Goal: Task Accomplishment & Management: Manage account settings

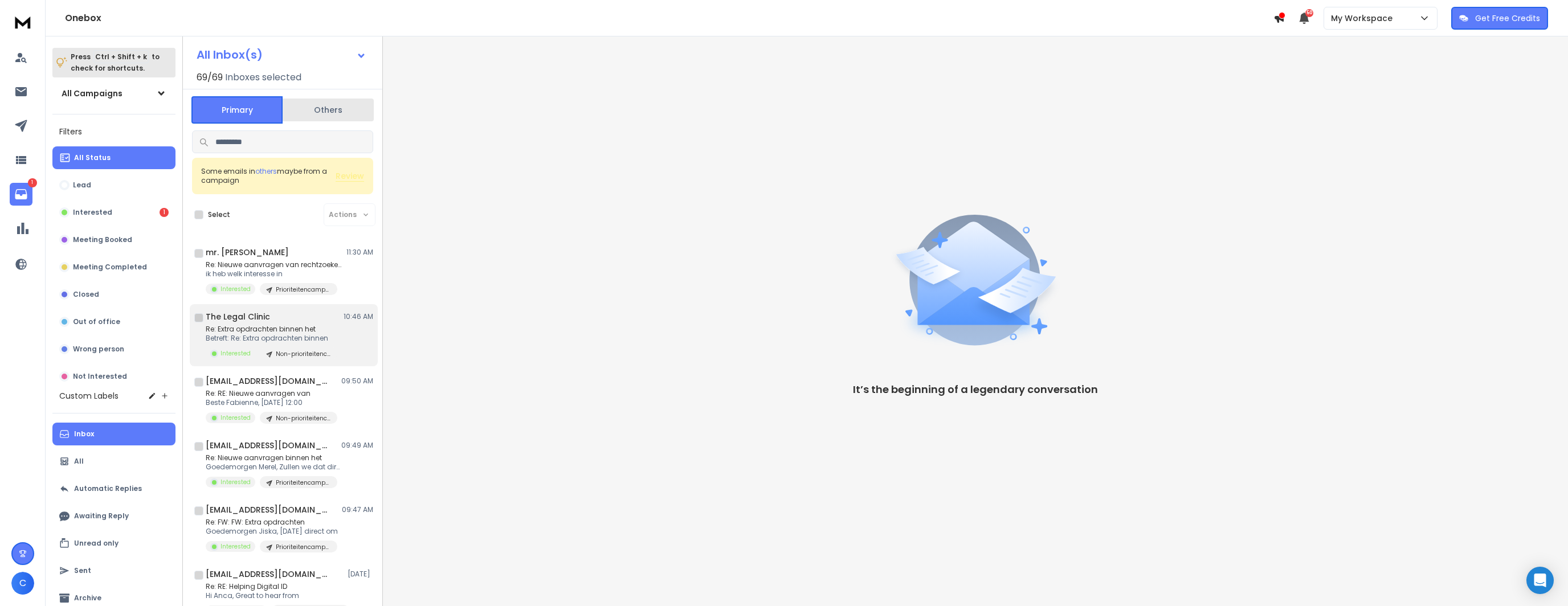
click at [262, 324] on div "The Legal Clinic 10:46 AM Re: Extra opdrachten binnen het Betreft: Re: Extra op…" at bounding box center [289, 335] width 168 height 49
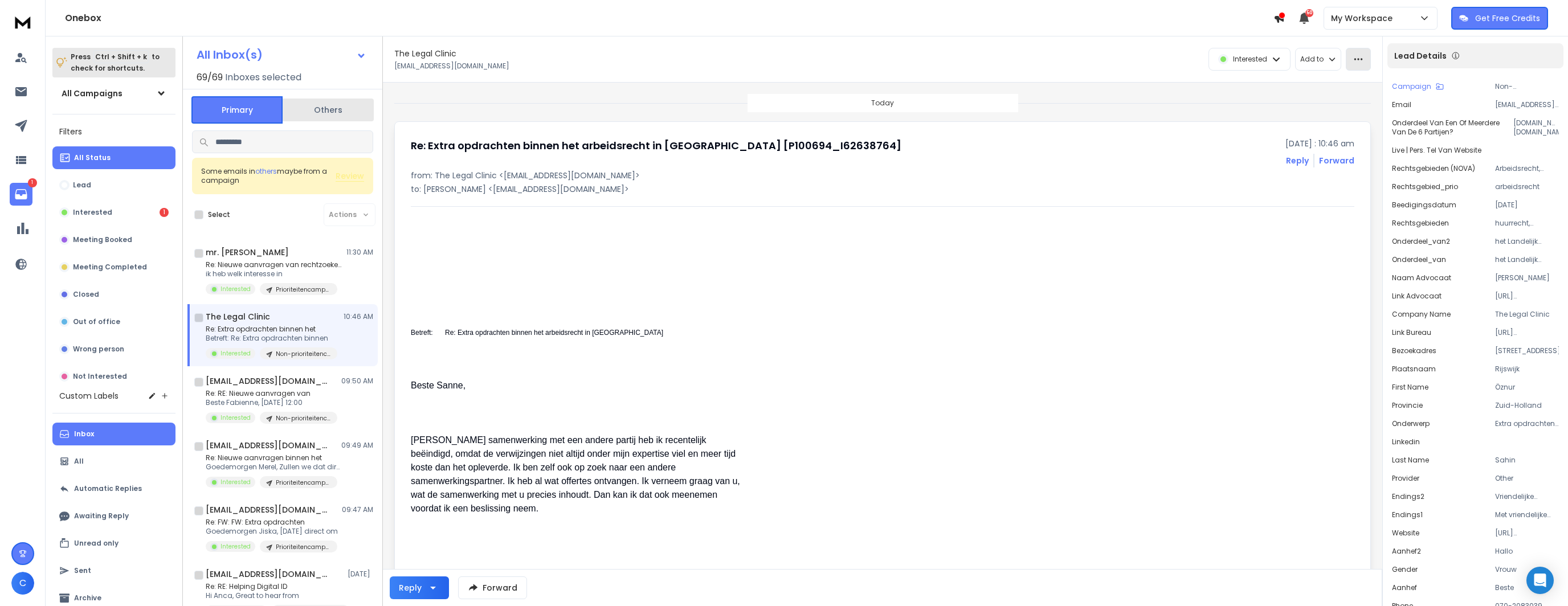
click at [1348, 54] on button "button" at bounding box center [1358, 59] width 25 height 23
click at [1340, 84] on div "Mark as unread" at bounding box center [1322, 85] width 76 height 12
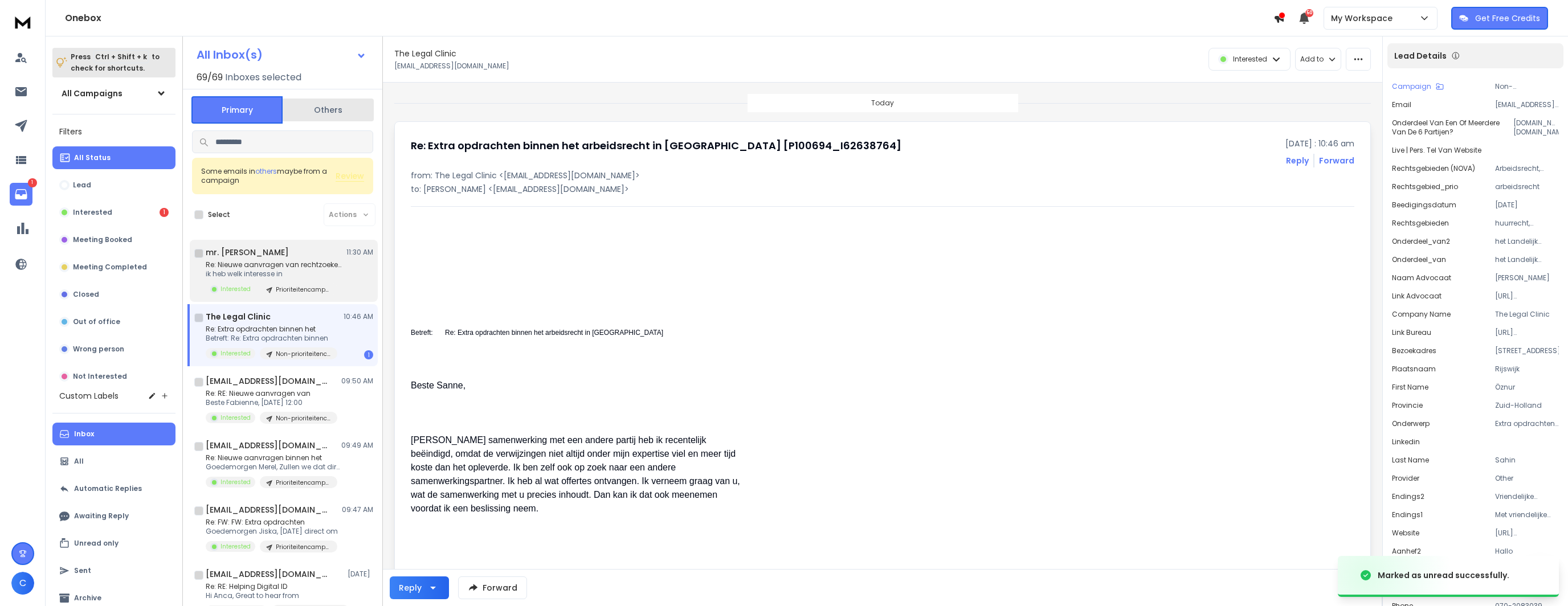
click at [316, 258] on div "mr. G.S. de Haas 11:30 AM Re: Nieuwe aanvragen van rechtzoekenden ik heb welk i…" at bounding box center [289, 271] width 168 height 49
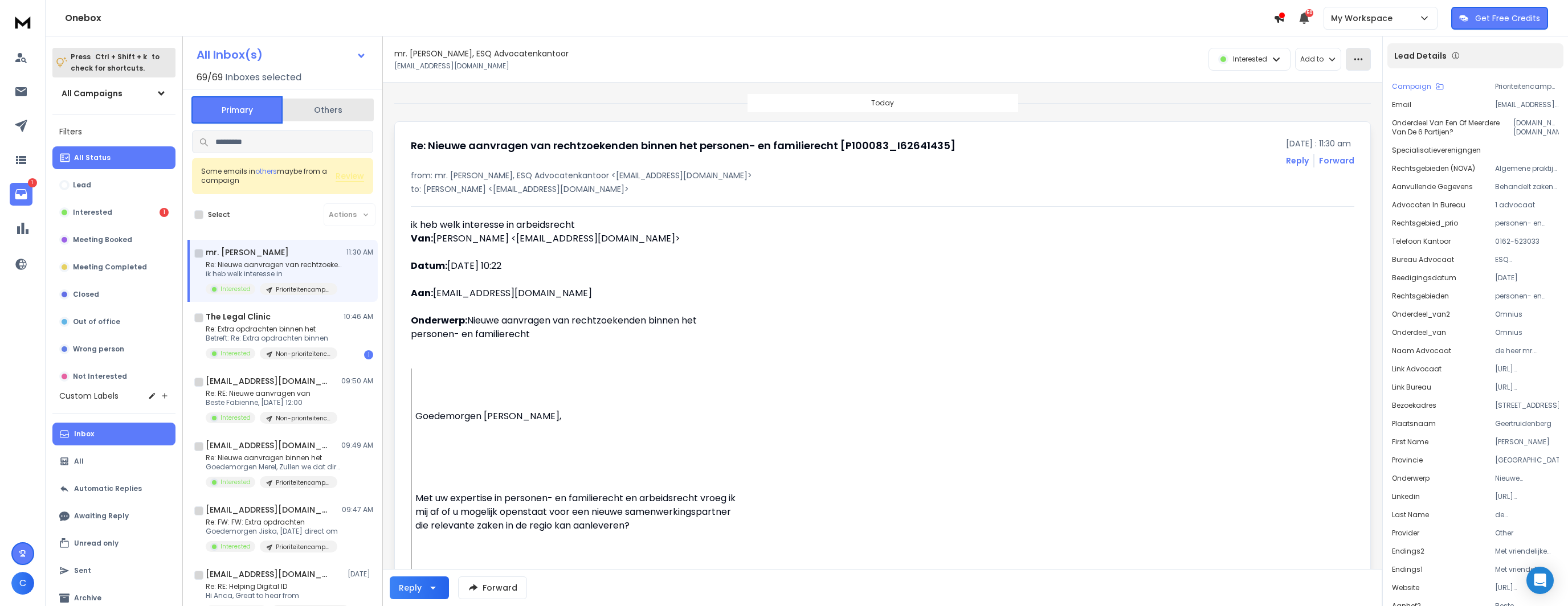
click at [1361, 69] on button "button" at bounding box center [1358, 59] width 25 height 23
click at [1349, 85] on div "Mark as unread" at bounding box center [1322, 85] width 76 height 12
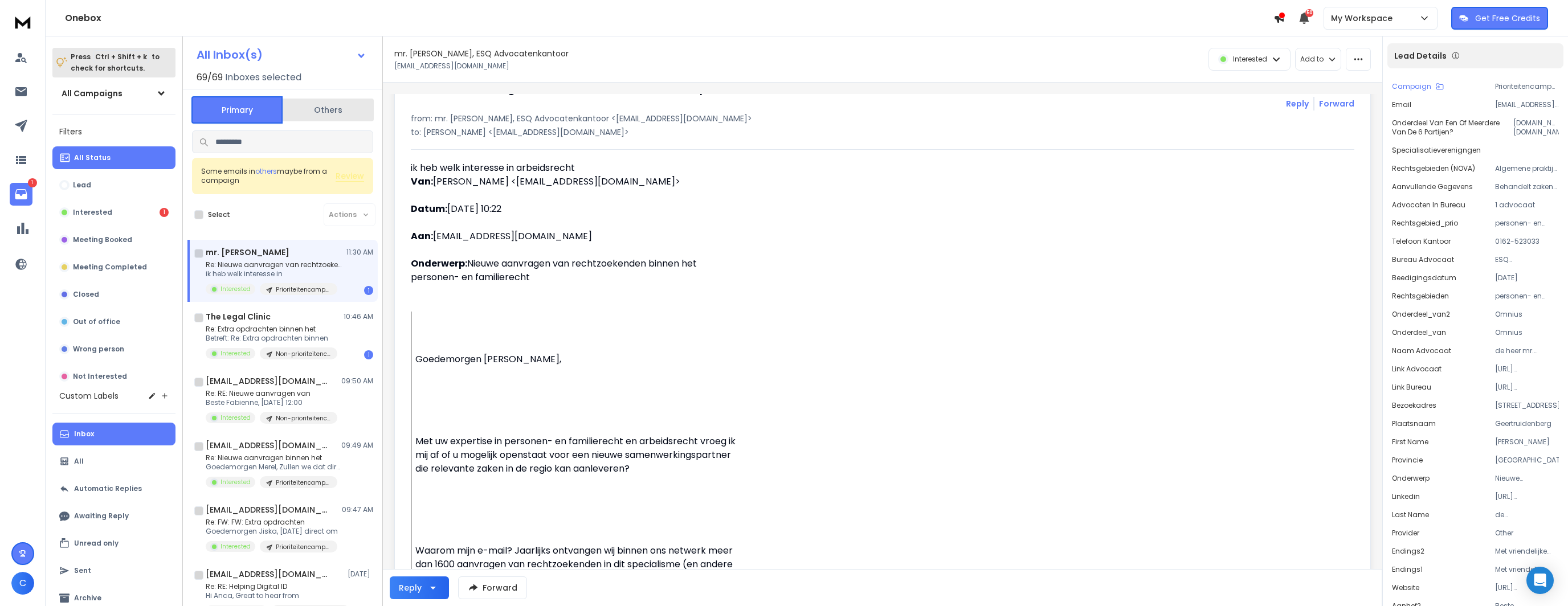
click at [687, 103] on div "Re: Nieuwe aanvragen van rechtzoekenden binnen het personen- en familierecht [P…" at bounding box center [883, 96] width 943 height 30
click at [278, 271] on p "ik heb welk interesse in" at bounding box center [274, 274] width 137 height 9
click at [308, 259] on div "mr. G.S. de Haas 11:30 AM Re: Nieuwe aanvragen van rechtzoekenden ik heb welk i…" at bounding box center [289, 271] width 168 height 49
click at [1353, 50] on button "button" at bounding box center [1358, 59] width 25 height 23
click at [1349, 79] on div "Mark as unread" at bounding box center [1322, 85] width 76 height 12
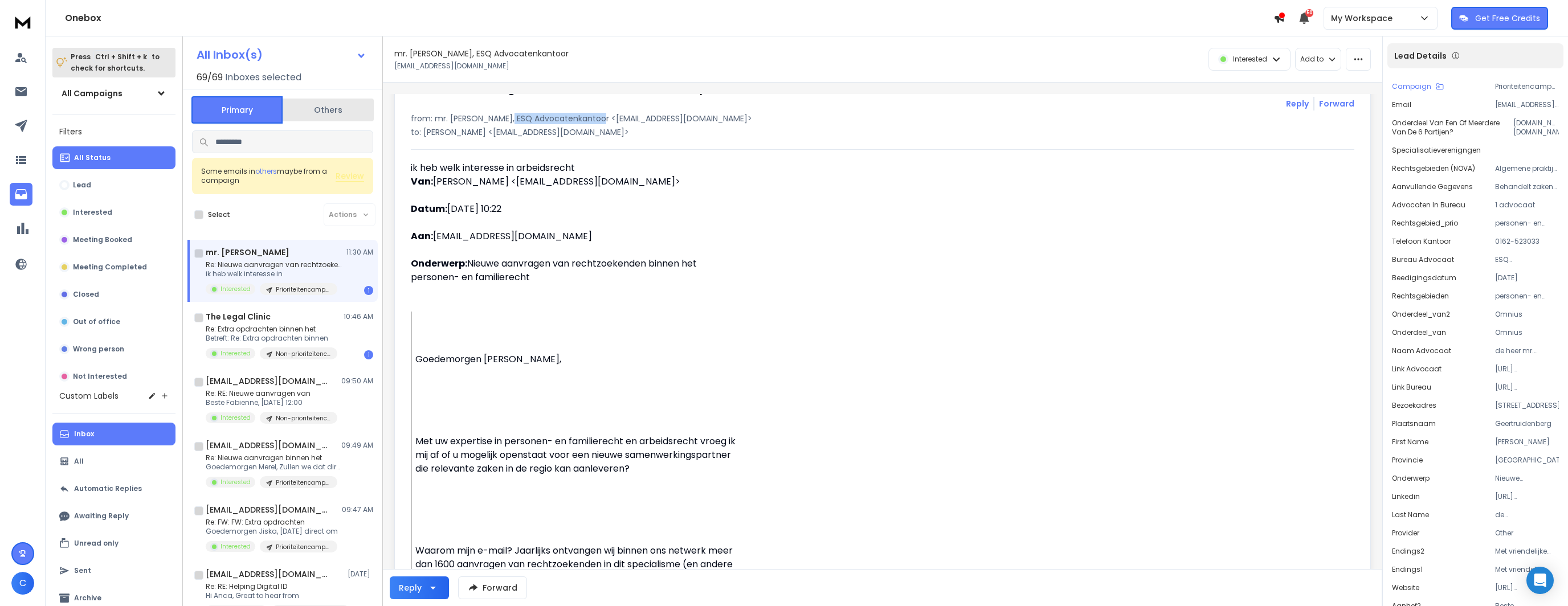
drag, startPoint x: 501, startPoint y: 116, endPoint x: 592, endPoint y: 115, distance: 91.0
click at [592, 115] on p "from: mr. G.S. de Haas, ESQ Advocatenkantoor <g.s.dehaas@esq.nl>" at bounding box center [883, 118] width 943 height 12
copy p "ESQ Advocatenkantoor"
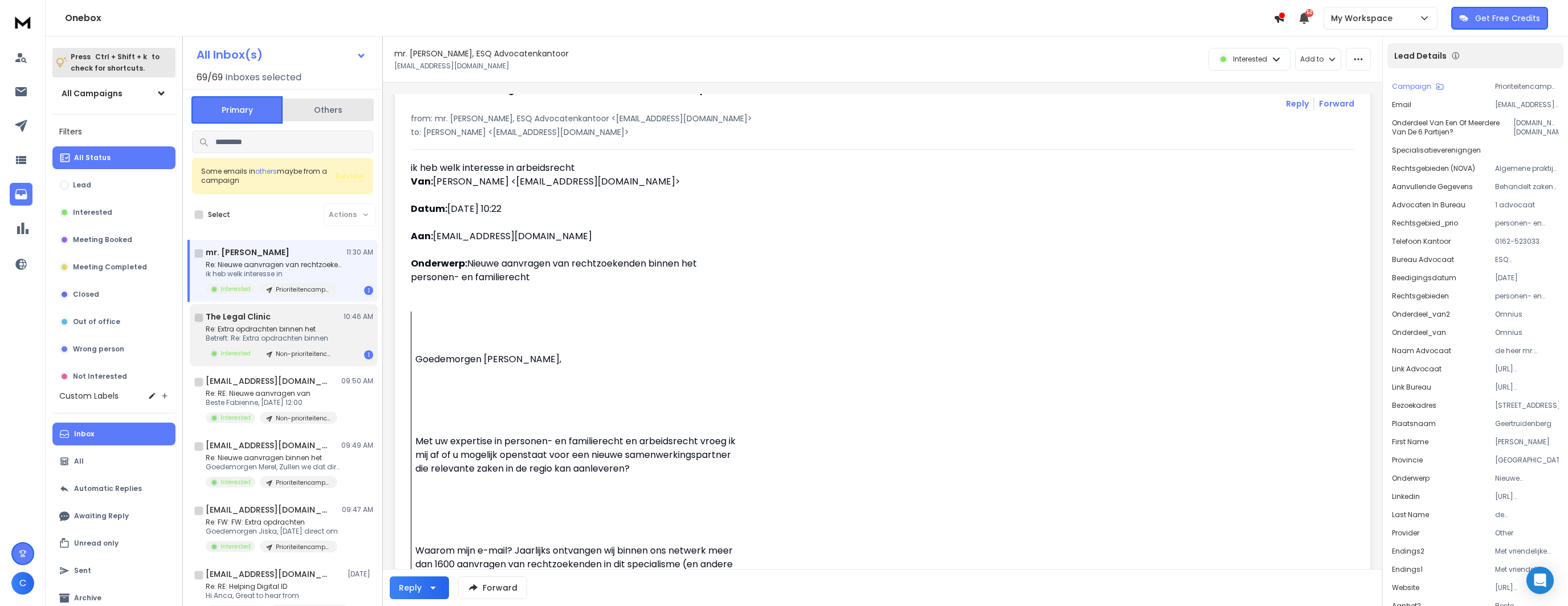
drag, startPoint x: 275, startPoint y: 330, endPoint x: 256, endPoint y: 329, distance: 19.0
click at [256, 329] on p "Re: Extra opdrachten binnen het" at bounding box center [271, 329] width 132 height 9
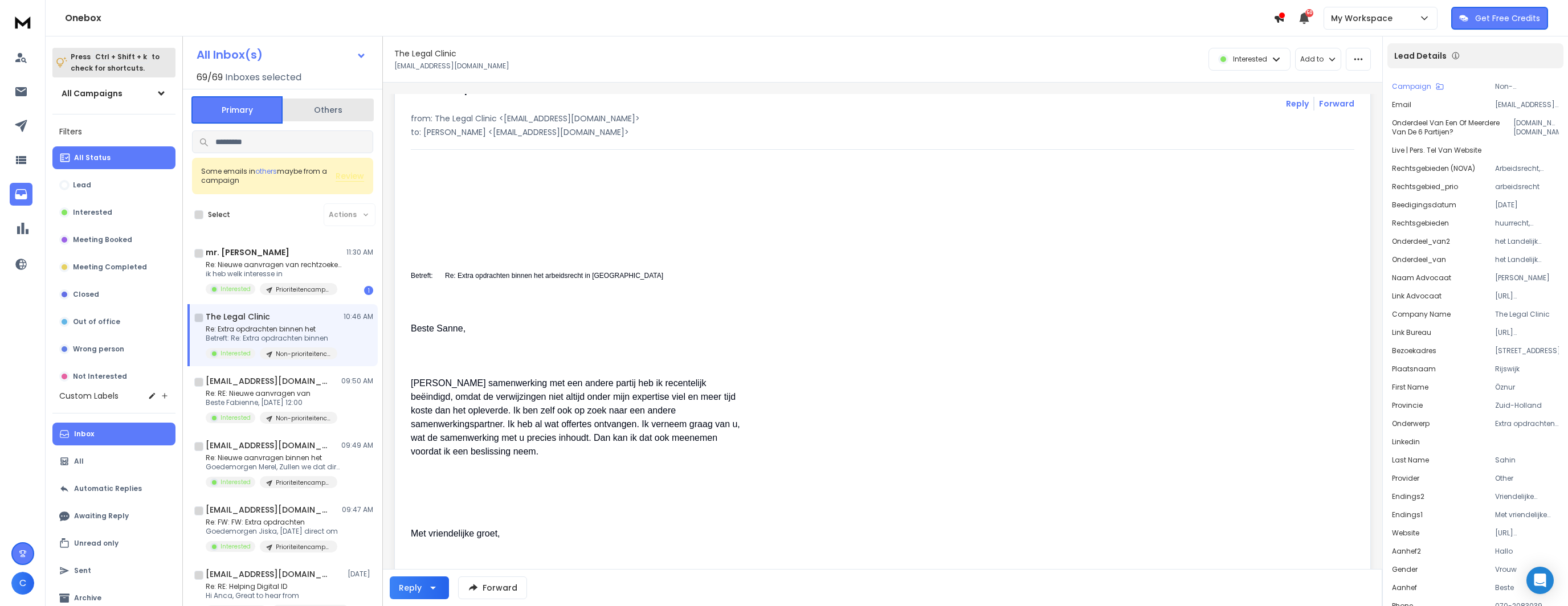
click at [463, 120] on p "from: The Legal Clinic <info@thelegalclinic.nl>" at bounding box center [883, 118] width 943 height 12
click at [1356, 61] on icon "button" at bounding box center [1358, 59] width 10 height 10
click at [1334, 90] on div "Mark as unread" at bounding box center [1322, 85] width 85 height 18
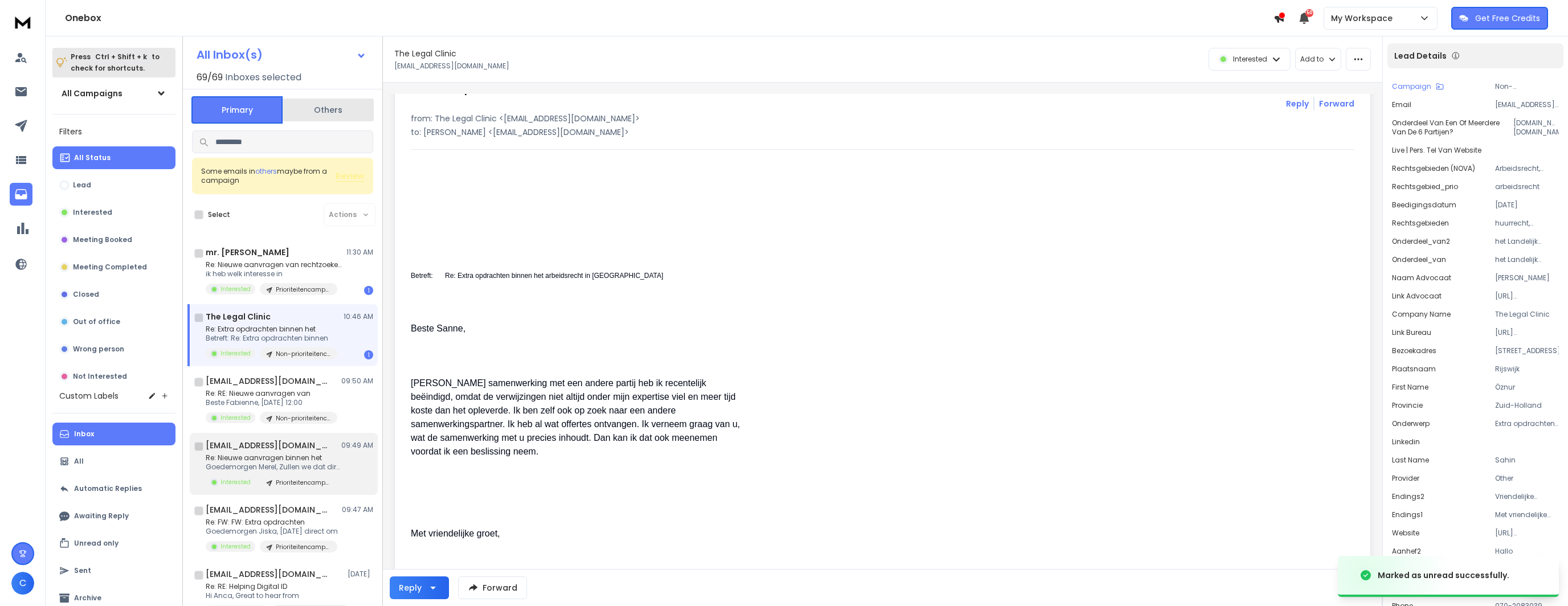
click at [358, 473] on div "Re: Nieuwe aanvragen binnen het Goedemorgen Merel, Zullen we dat direct Interes…" at bounding box center [289, 471] width 168 height 35
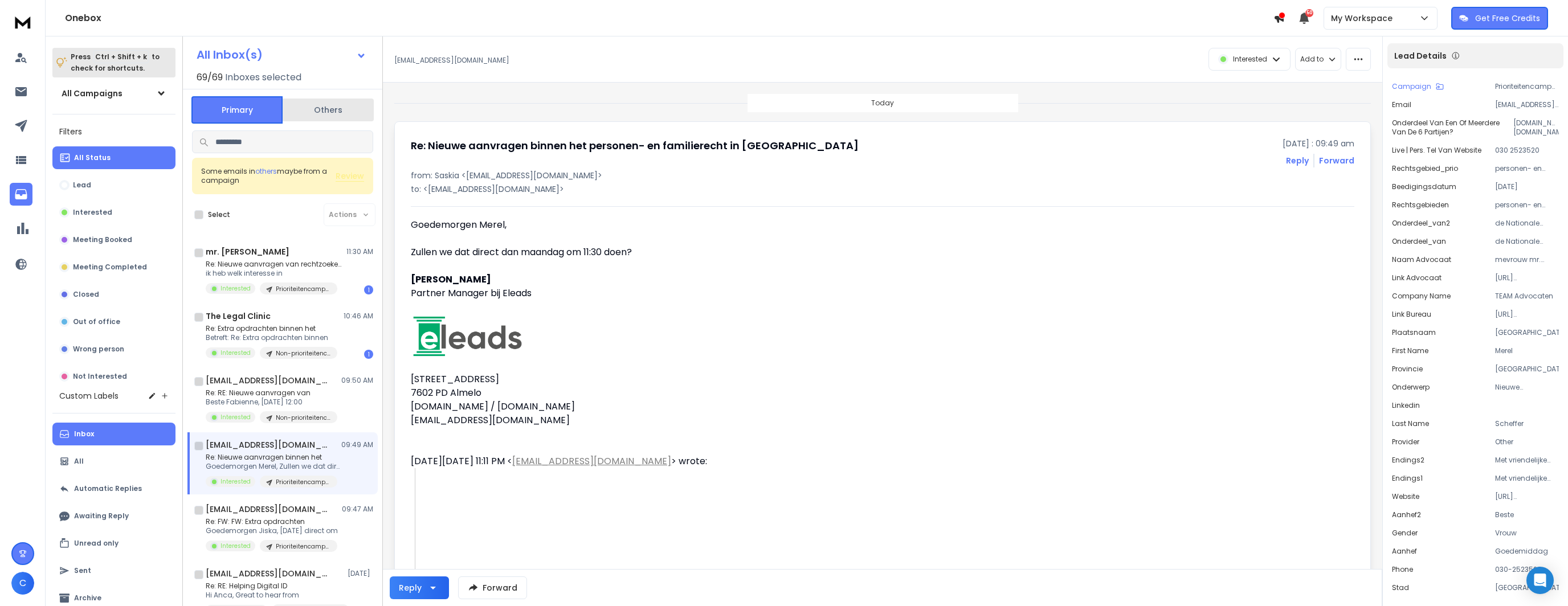
scroll to position [0, 0]
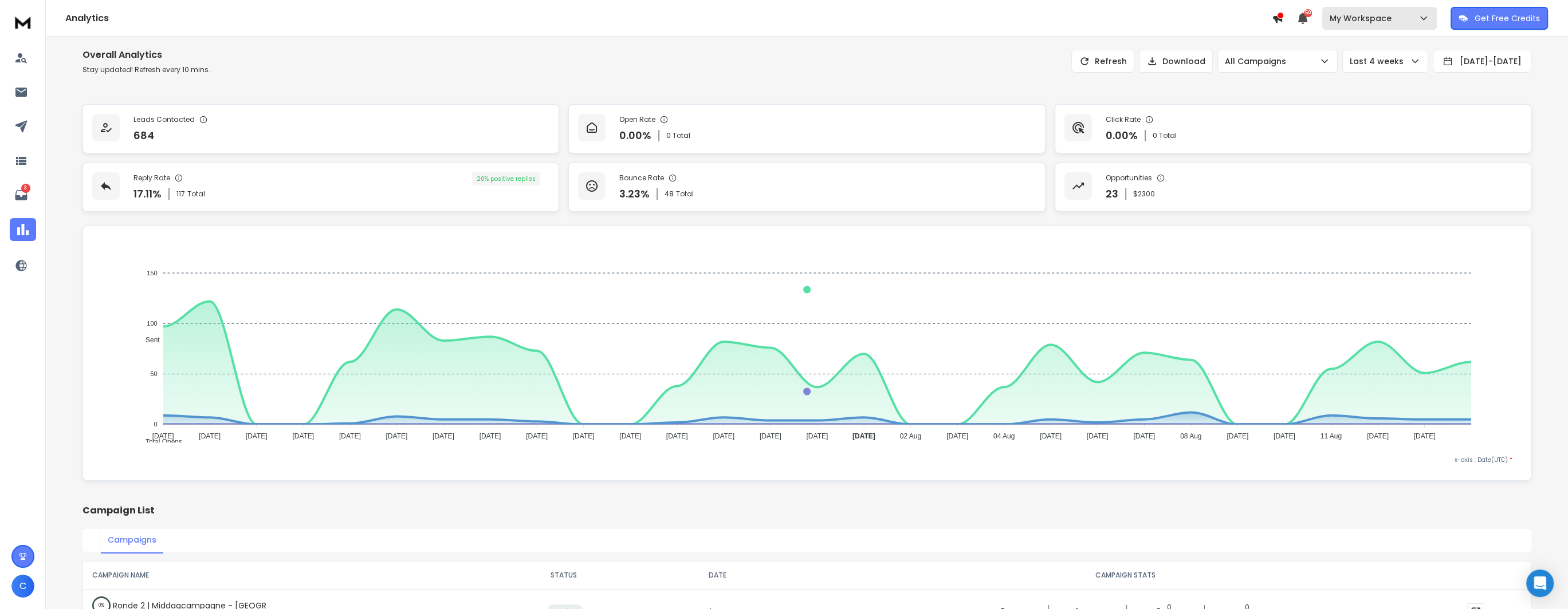
click at [1367, 21] on p "My Workspace" at bounding box center [1362, 18] width 66 height 12
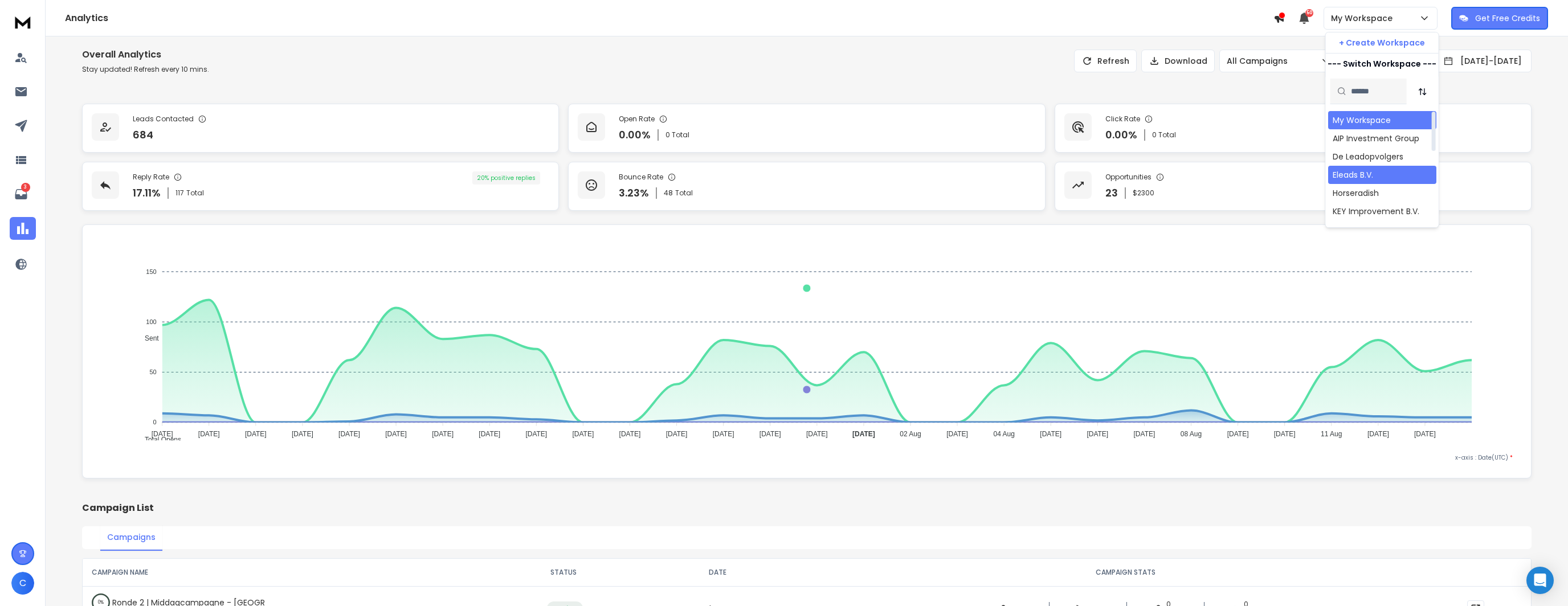
click at [1350, 176] on div "Eleads B.V." at bounding box center [1353, 175] width 41 height 12
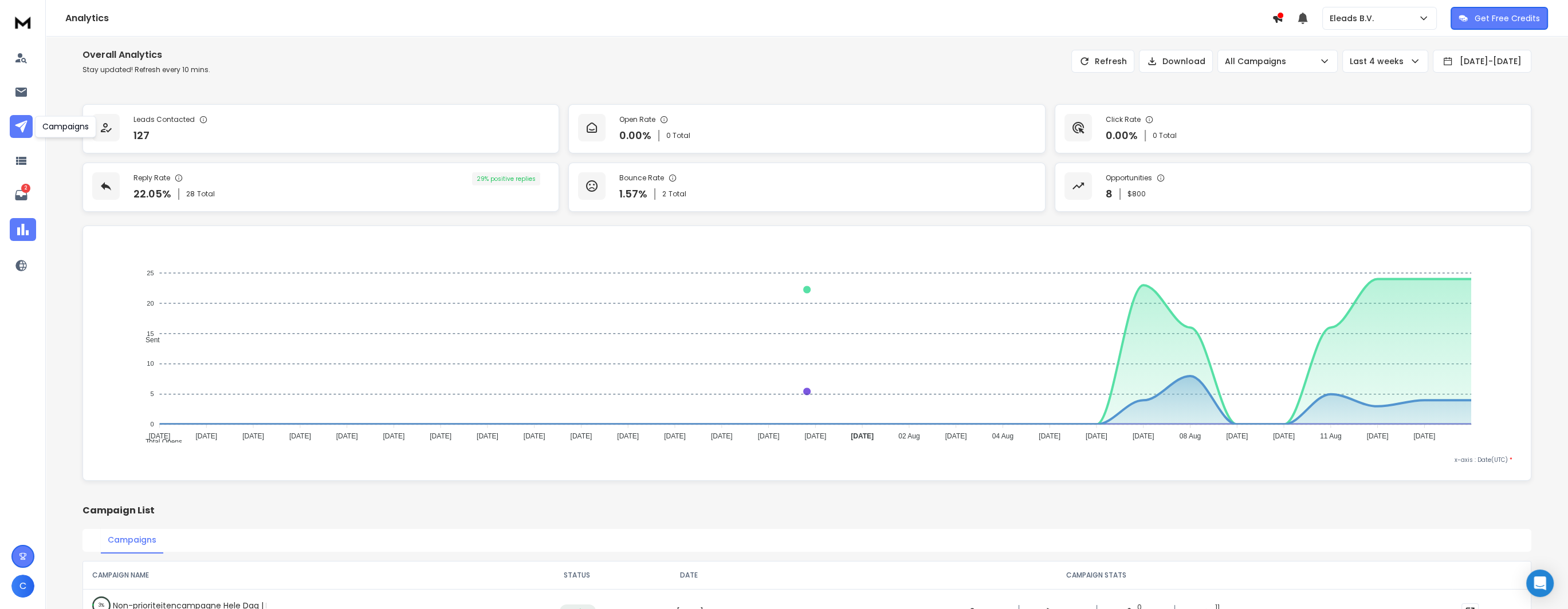
click at [21, 129] on icon at bounding box center [20, 126] width 12 height 12
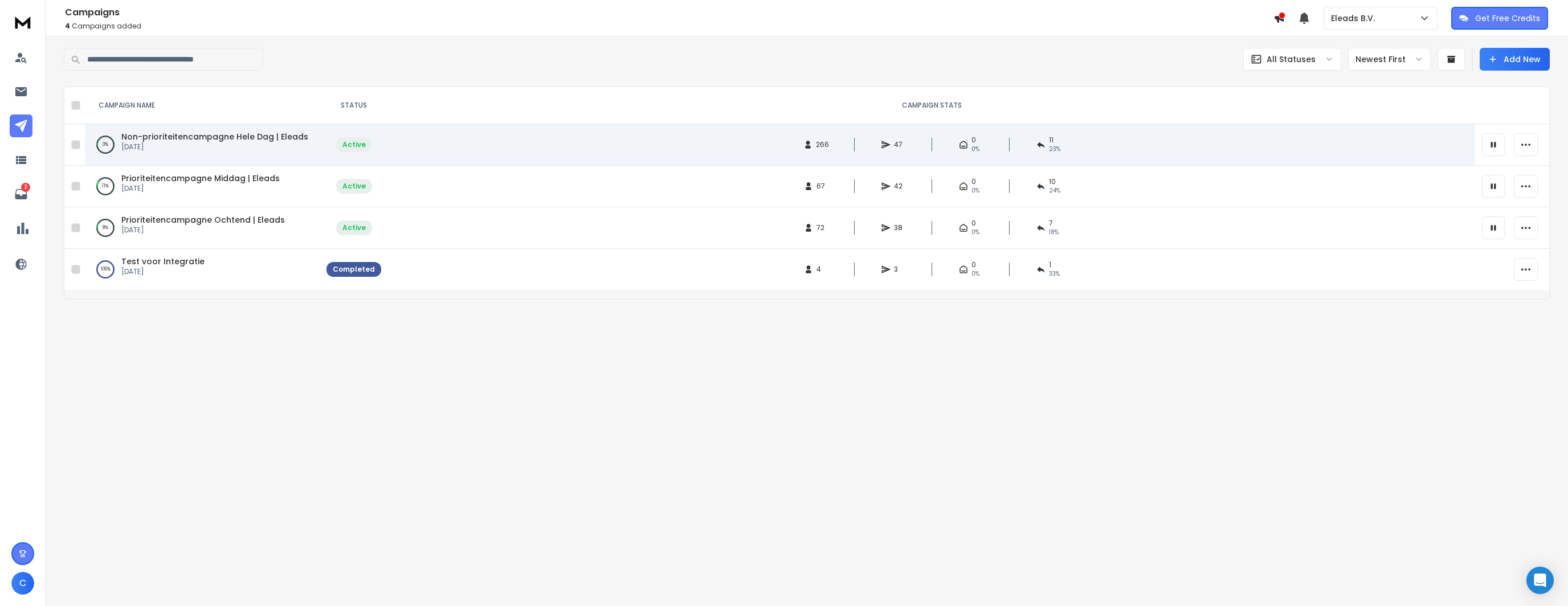
click at [236, 133] on span "Non-prioriteitencampagne Hele Dag | Eleads" at bounding box center [215, 136] width 187 height 12
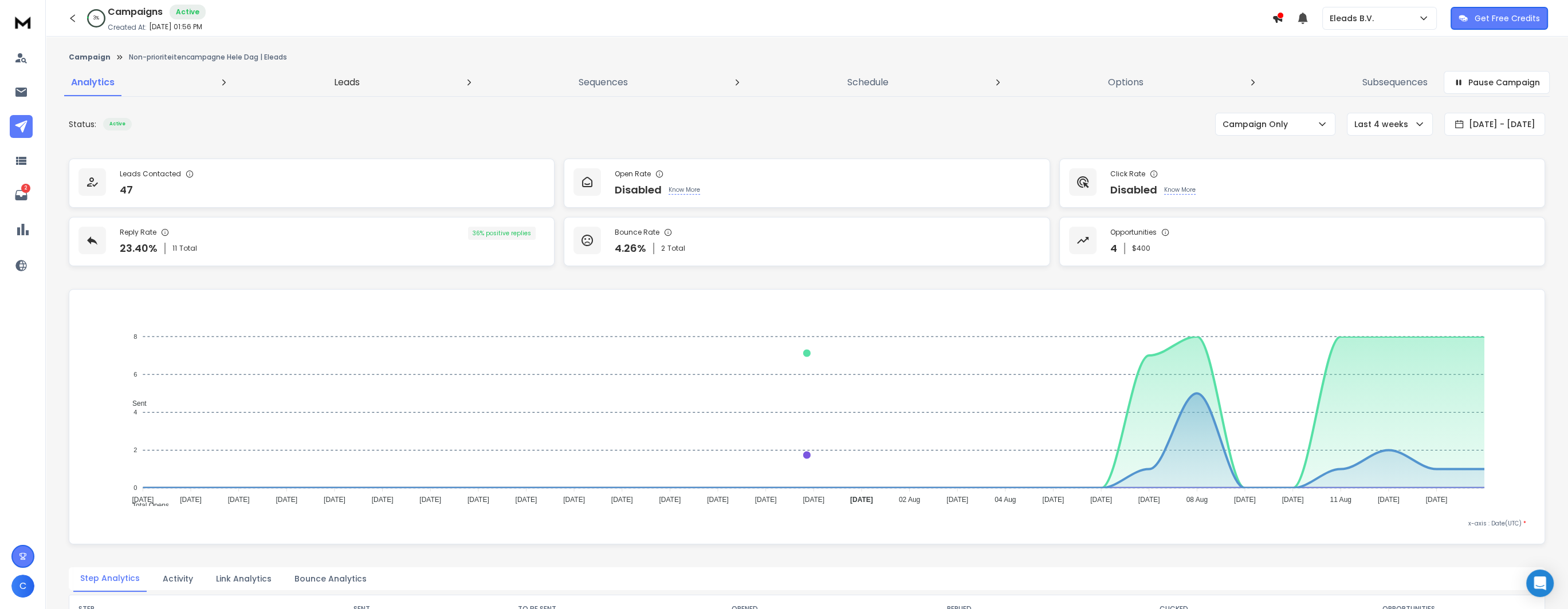
click at [346, 82] on p "Leads" at bounding box center [346, 82] width 25 height 14
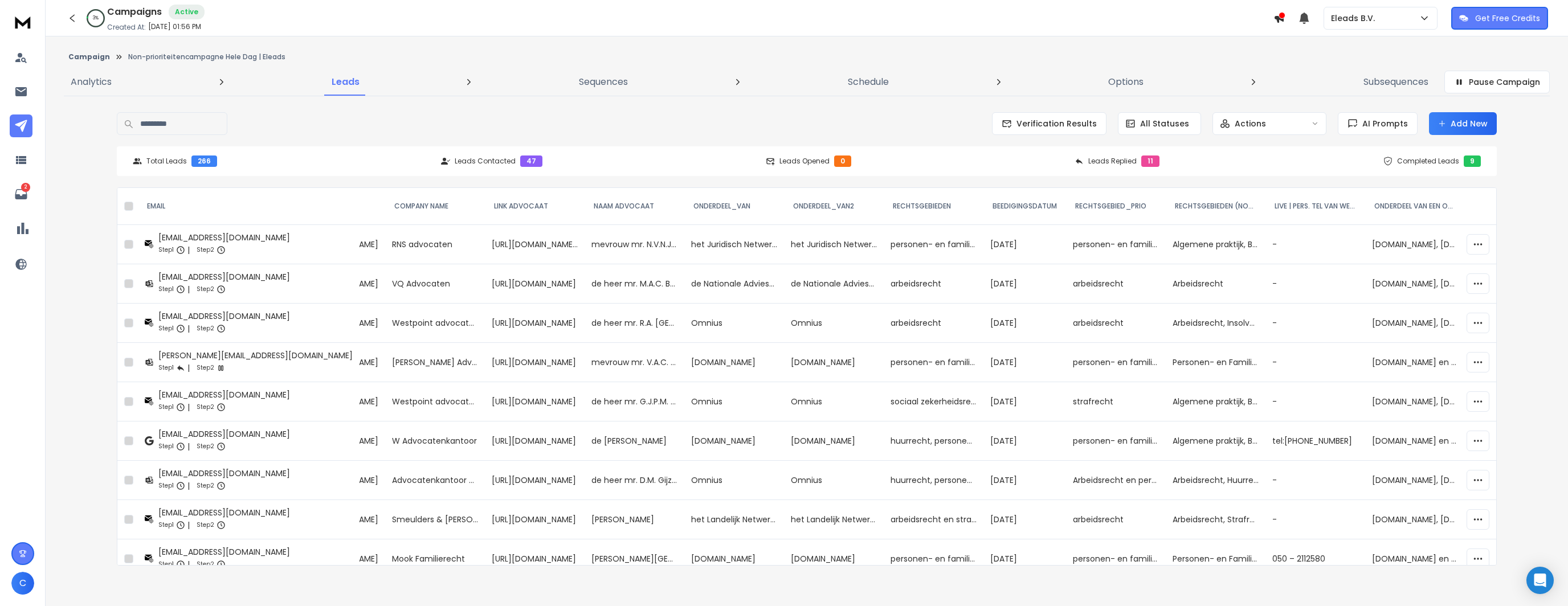
scroll to position [0, 1453]
click at [1102, 247] on td "personen- en familierecht" at bounding box center [1110, 245] width 100 height 40
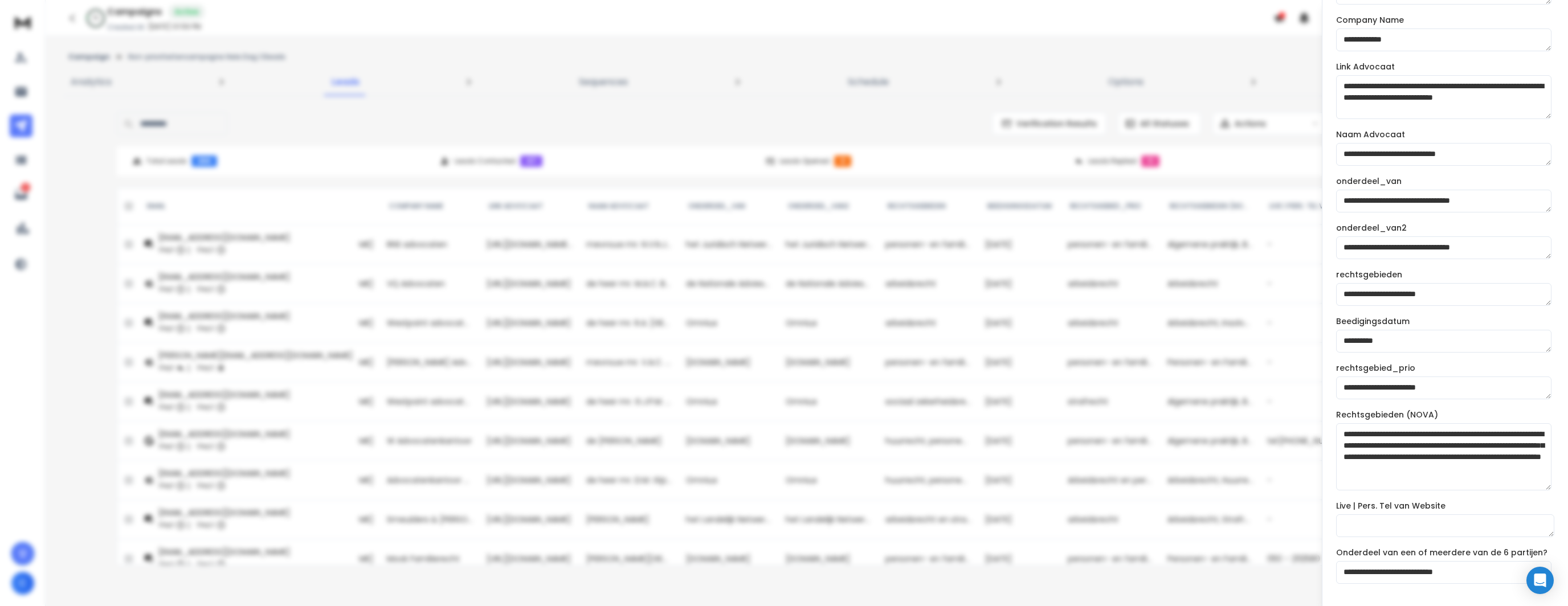
scroll to position [850, 0]
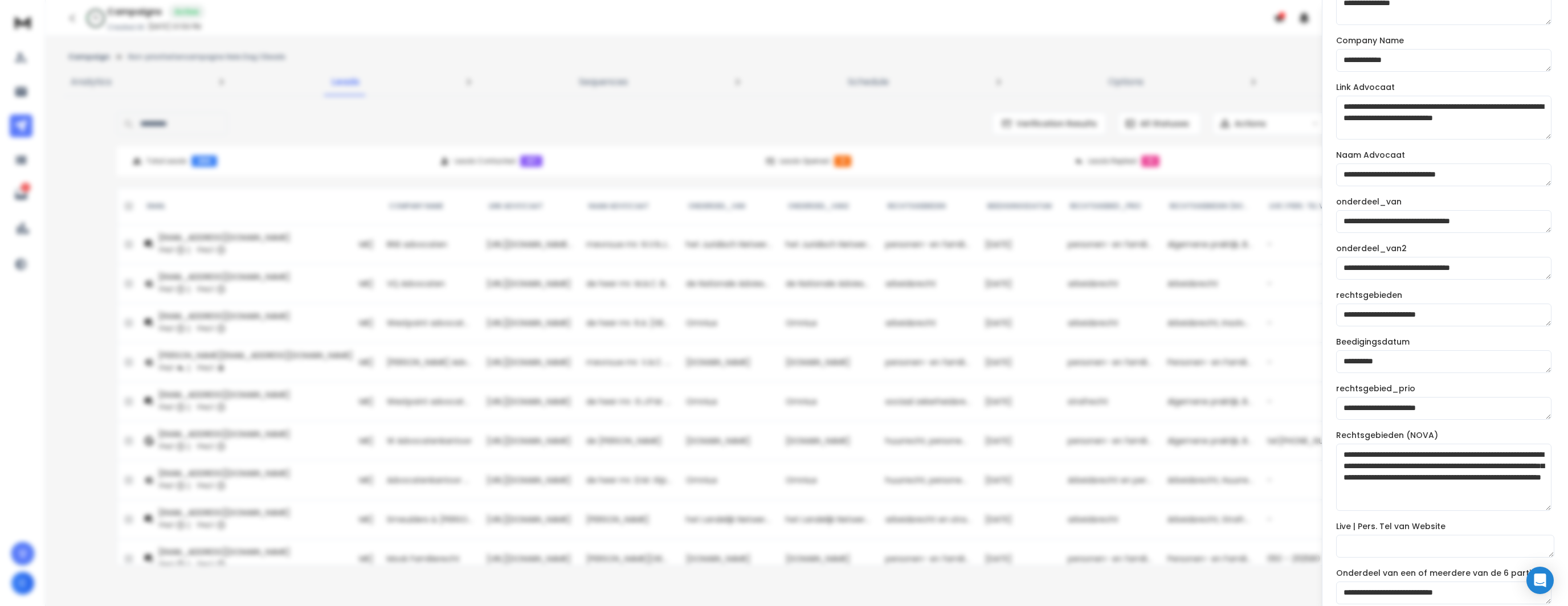
click at [1364, 466] on textarea "**********" at bounding box center [1444, 477] width 215 height 68
drag, startPoint x: 1349, startPoint y: 454, endPoint x: 1481, endPoint y: 502, distance: 140.5
click at [1481, 502] on textarea "**********" at bounding box center [1444, 477] width 215 height 68
click at [1386, 471] on textarea "**********" at bounding box center [1444, 477] width 215 height 68
click at [1388, 462] on textarea "**********" at bounding box center [1444, 477] width 215 height 68
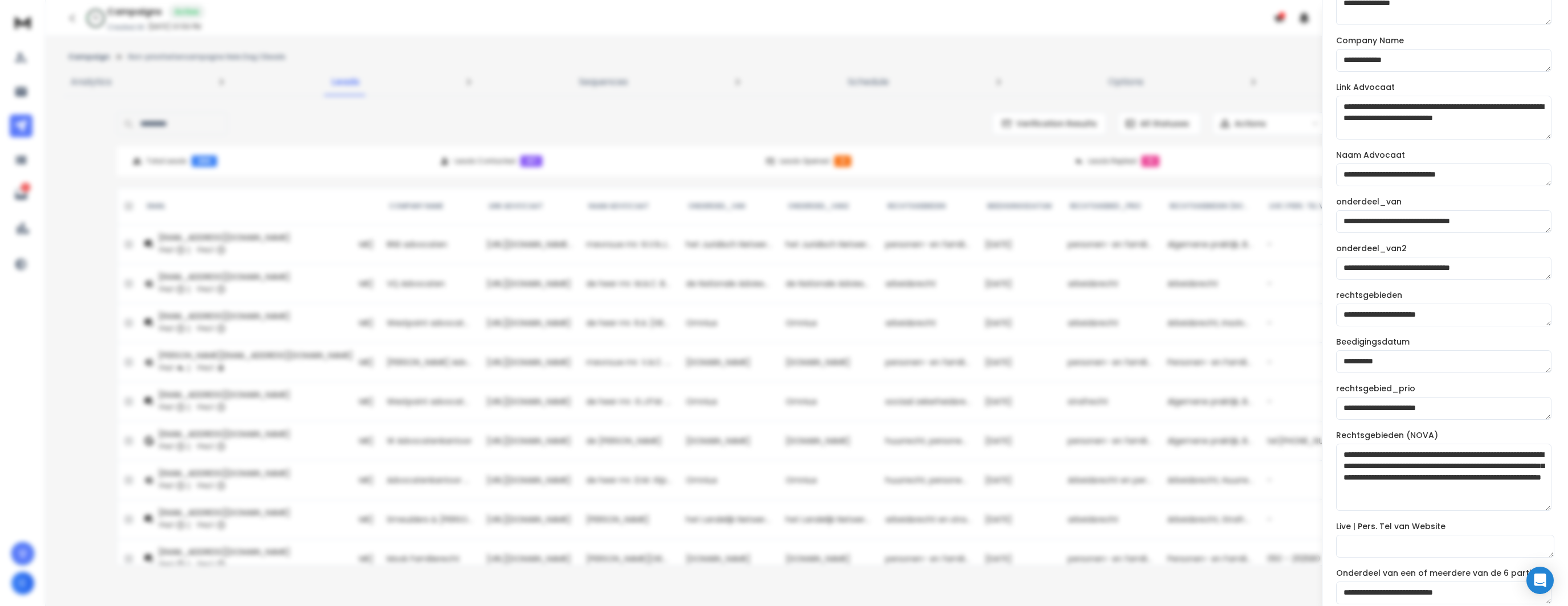
click at [1389, 454] on textarea "**********" at bounding box center [1444, 477] width 215 height 68
click at [1462, 464] on textarea "**********" at bounding box center [1444, 477] width 215 height 68
click at [1429, 449] on textarea "**********" at bounding box center [1444, 477] width 215 height 68
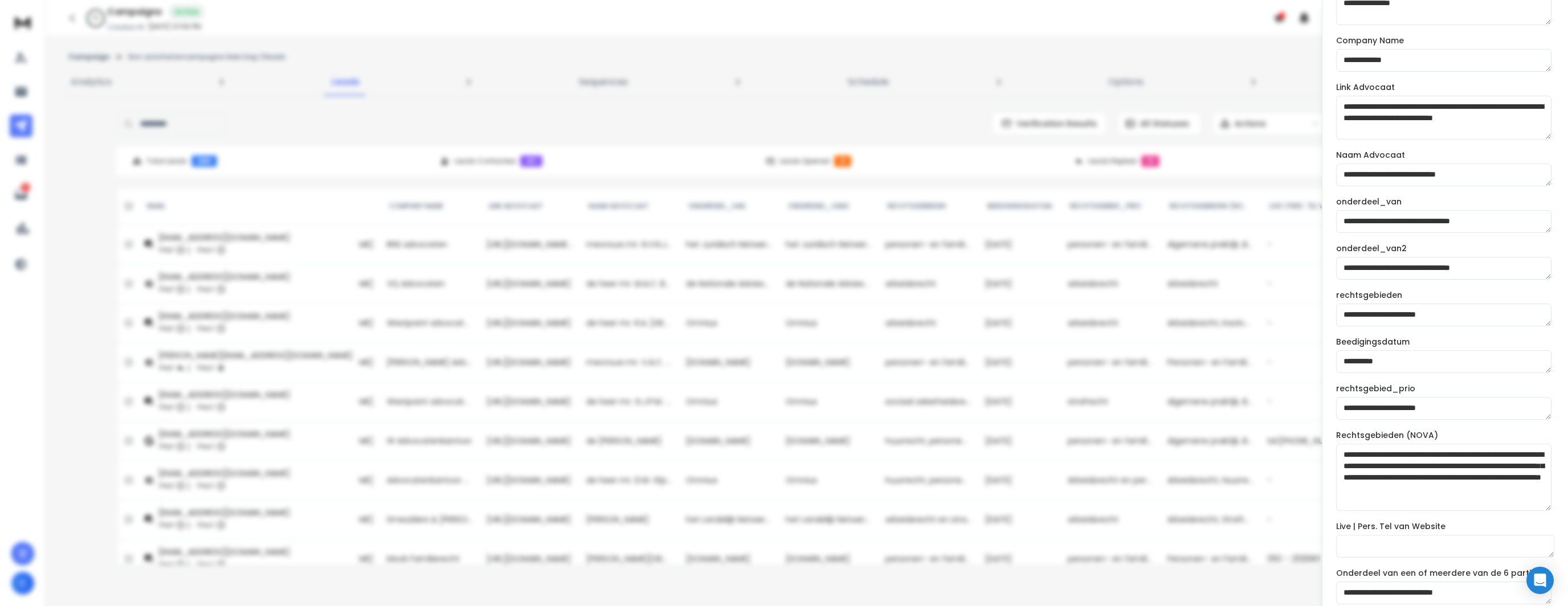
click at [1409, 476] on textarea "**********" at bounding box center [1444, 477] width 215 height 68
drag, startPoint x: 1453, startPoint y: 504, endPoint x: 1300, endPoint y: 397, distance: 186.7
click at [1373, 461] on textarea "**********" at bounding box center [1444, 477] width 215 height 68
click at [425, 110] on div at bounding box center [784, 303] width 1568 height 606
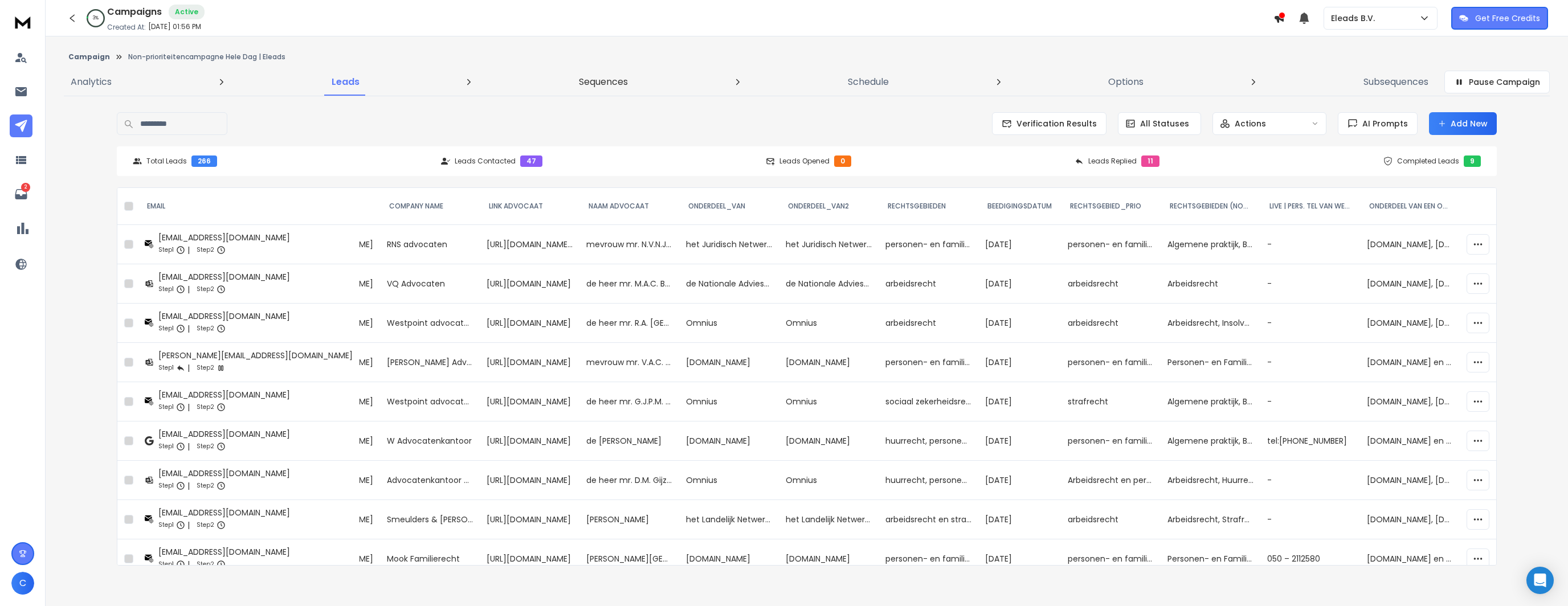
click at [592, 78] on p "Sequences" at bounding box center [603, 81] width 49 height 14
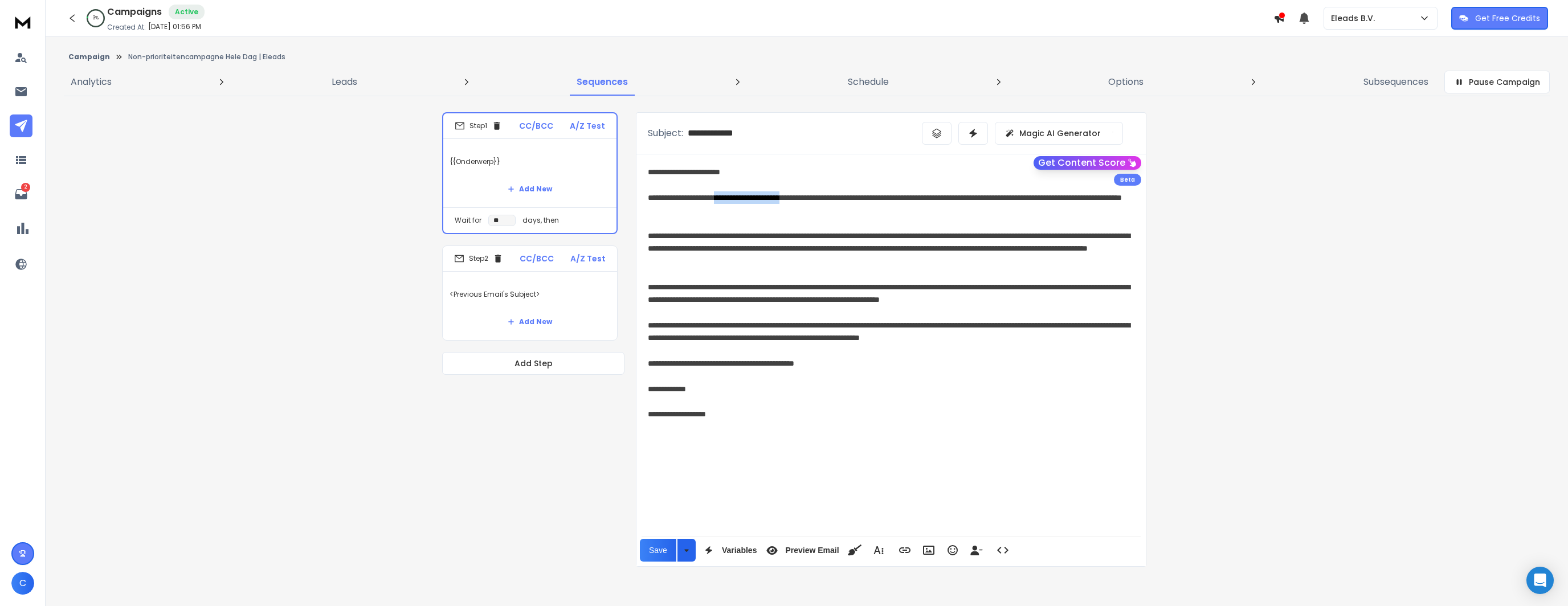
drag, startPoint x: 731, startPoint y: 197, endPoint x: 812, endPoint y: 198, distance: 81.0
click at [812, 198] on div "**********" at bounding box center [891, 204] width 487 height 25
click at [708, 133] on input "**********" at bounding box center [799, 133] width 223 height 14
click at [812, 550] on span "Preview Email" at bounding box center [812, 550] width 58 height 10
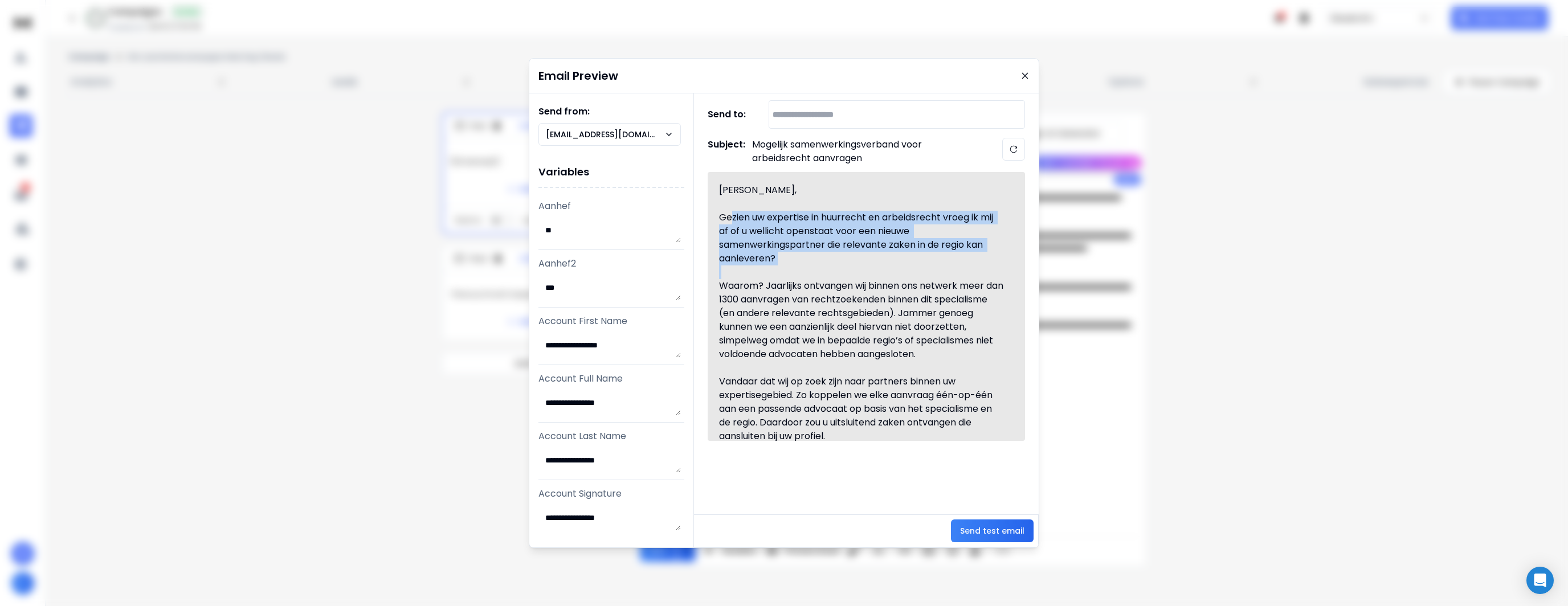
drag, startPoint x: 729, startPoint y: 217, endPoint x: 991, endPoint y: 270, distance: 267.3
click at [991, 270] on div "Hallo Linda, Gezien uw expertise in huurrecht en arbeidsrecht vroeg ik mij af o…" at bounding box center [861, 306] width 285 height 246
click at [825, 224] on div "Gezien uw expertise in huurrecht en arbeidsrecht vroeg ik mij af of u wellicht …" at bounding box center [861, 238] width 285 height 55
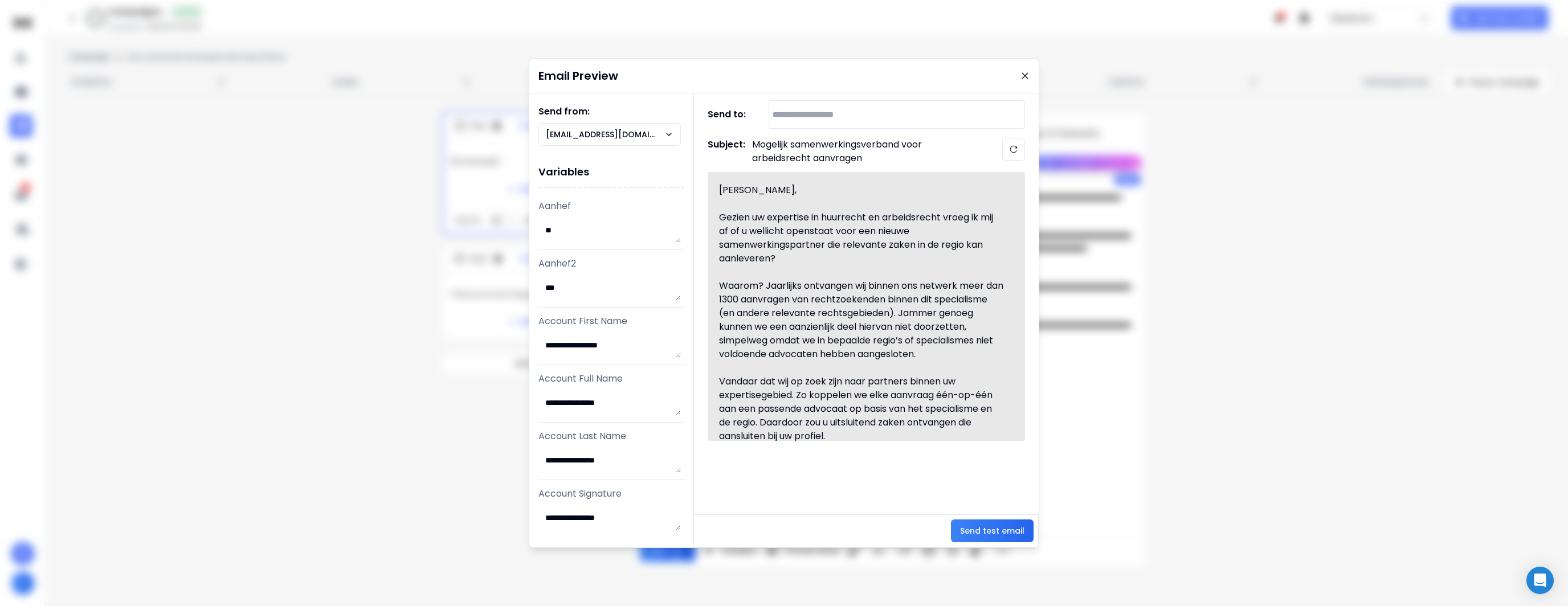
click at [830, 215] on div "Gezien uw expertise in huurrecht en arbeidsrecht vroeg ik mij af of u wellicht …" at bounding box center [861, 238] width 285 height 55
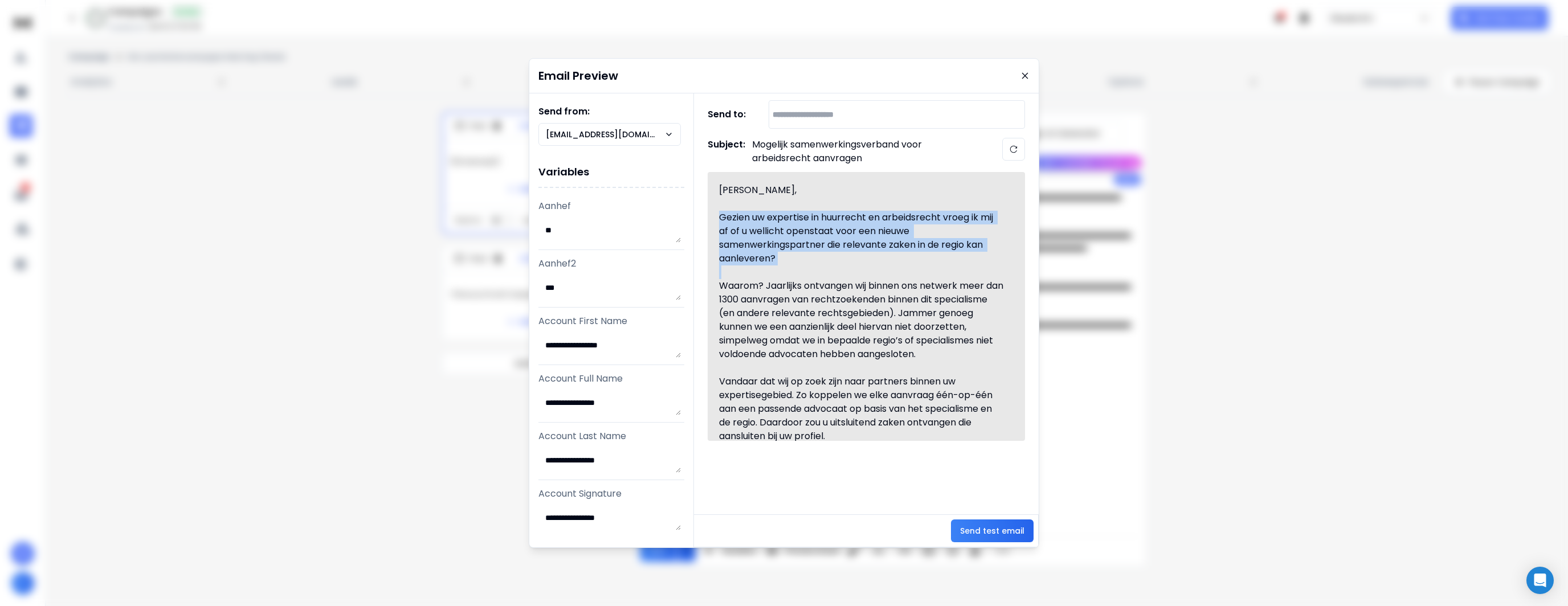
click at [830, 215] on div "Gezien uw expertise in huurrecht en arbeidsrecht vroeg ik mij af of u wellicht …" at bounding box center [861, 238] width 285 height 55
click at [914, 215] on div "Gezien uw expertise in huurrecht en arbeidsrecht vroeg ik mij af of u wellicht …" at bounding box center [861, 238] width 285 height 55
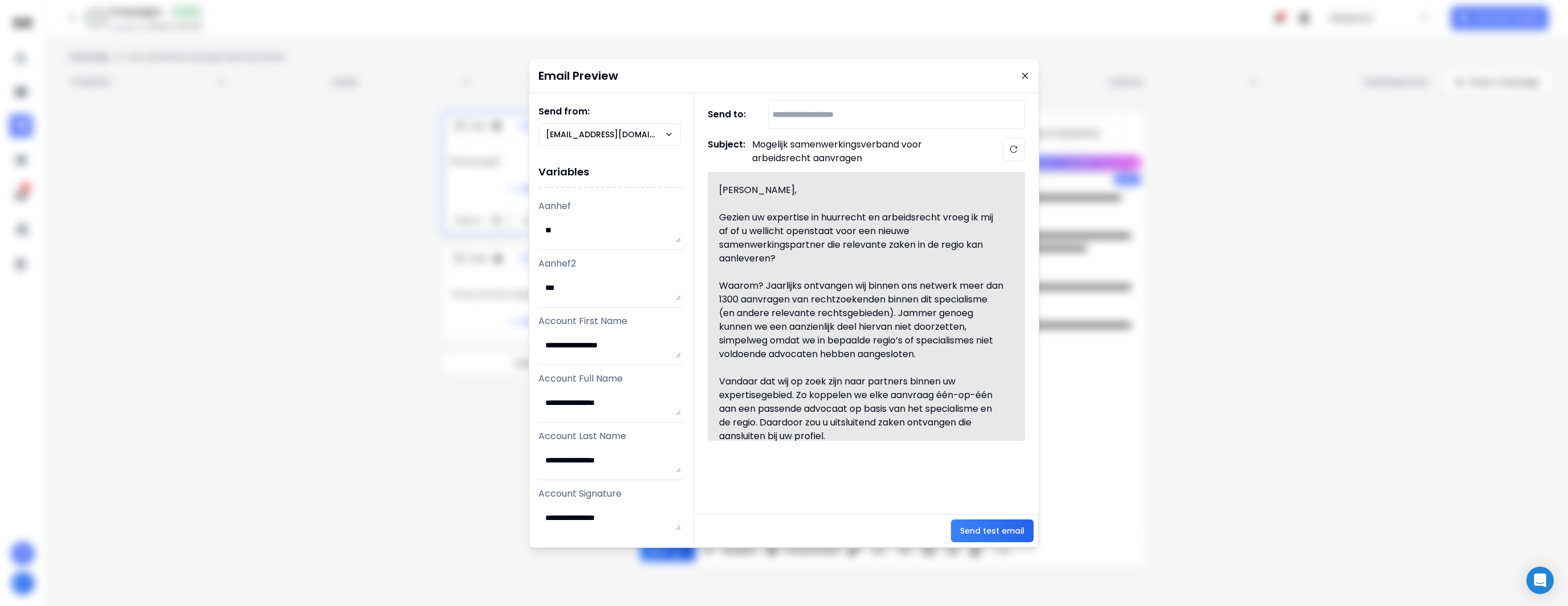
click at [895, 215] on div "Gezien uw expertise in huurrecht en arbeidsrecht vroeg ik mij af of u wellicht …" at bounding box center [861, 238] width 285 height 55
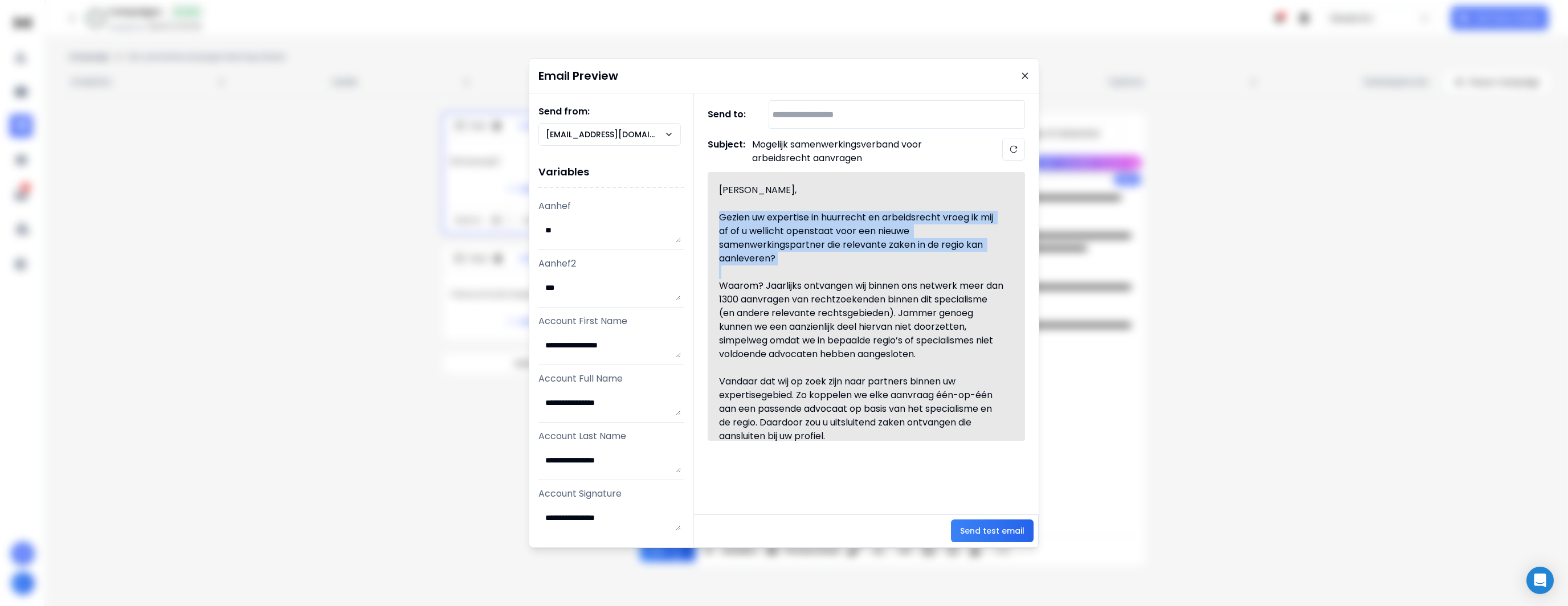
click at [895, 215] on div "Gezien uw expertise in huurrecht en arbeidsrecht vroeg ik mij af of u wellicht …" at bounding box center [861, 238] width 285 height 55
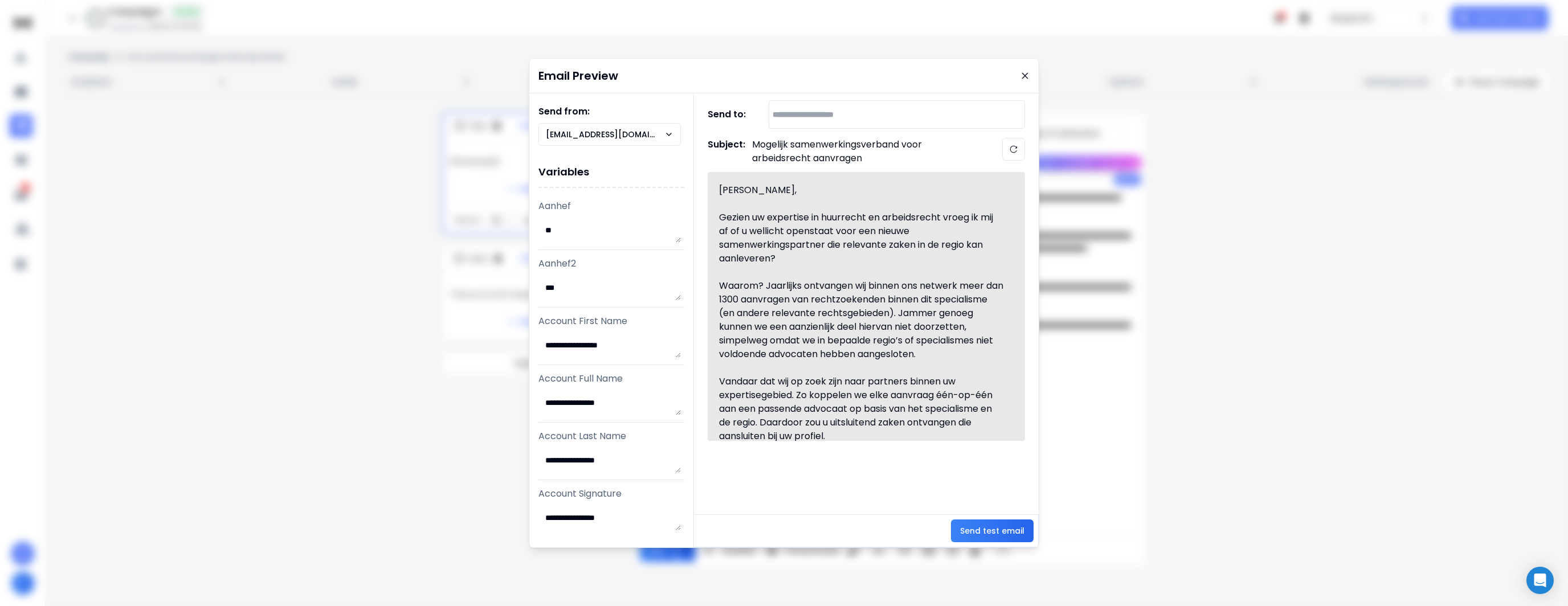
click at [1030, 69] on div "Email Preview" at bounding box center [784, 76] width 509 height 34
click at [1027, 75] on icon at bounding box center [1025, 76] width 9 height 9
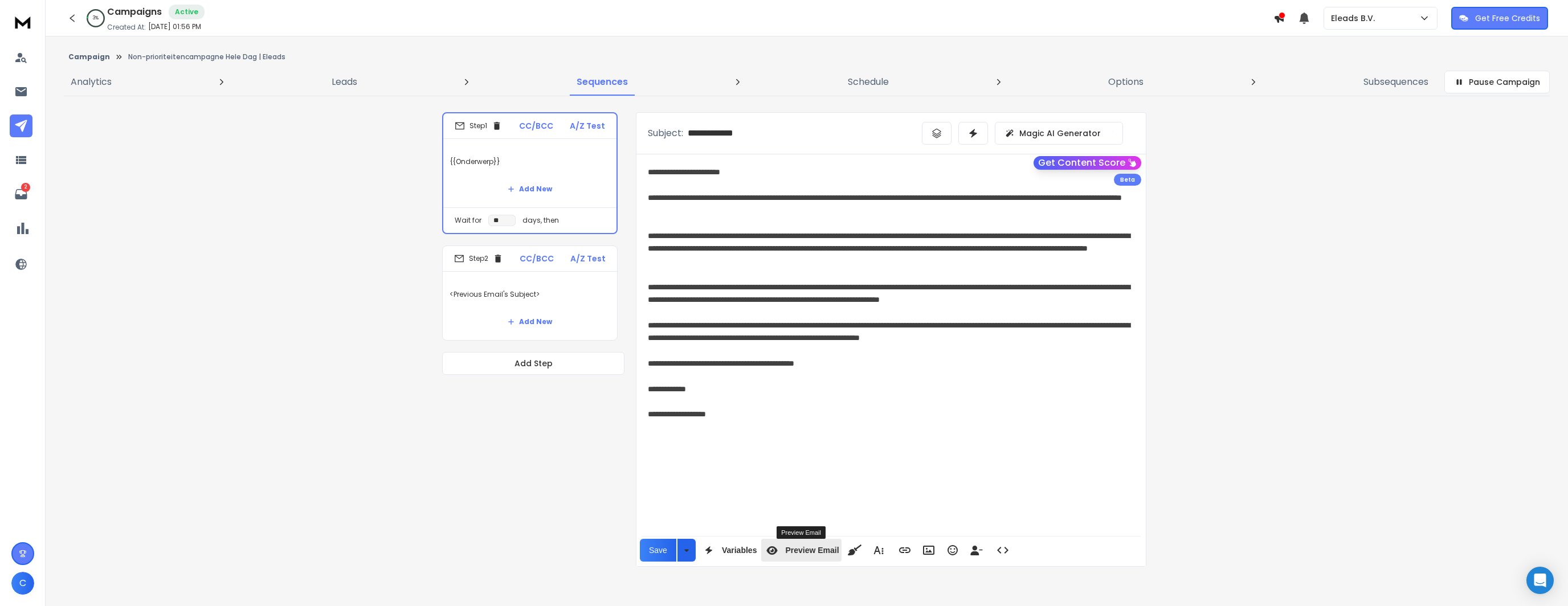
click at [802, 545] on div "Preview Email" at bounding box center [801, 550] width 79 height 19
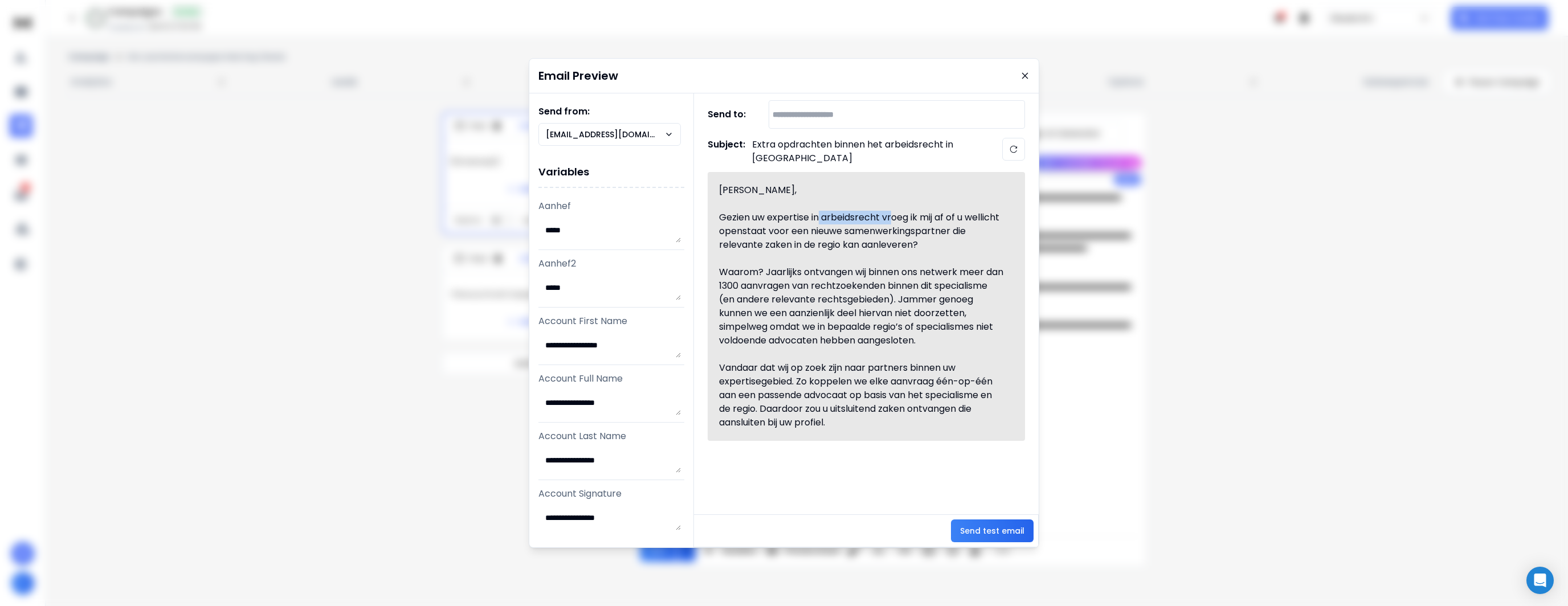
drag, startPoint x: 821, startPoint y: 217, endPoint x: 894, endPoint y: 213, distance: 73.1
click at [894, 213] on div "Gezien uw expertise in arbeidsrecht vroeg ik mij af of u wellicht openstaat voo…" at bounding box center [861, 231] width 285 height 41
drag, startPoint x: 792, startPoint y: 157, endPoint x: 783, endPoint y: 161, distance: 9.8
click at [783, 161] on p "Extra opdrachten binnen het arbeidsrecht in Noord-Holland" at bounding box center [866, 152] width 228 height 27
click at [1025, 76] on icon at bounding box center [1024, 76] width 6 height 6
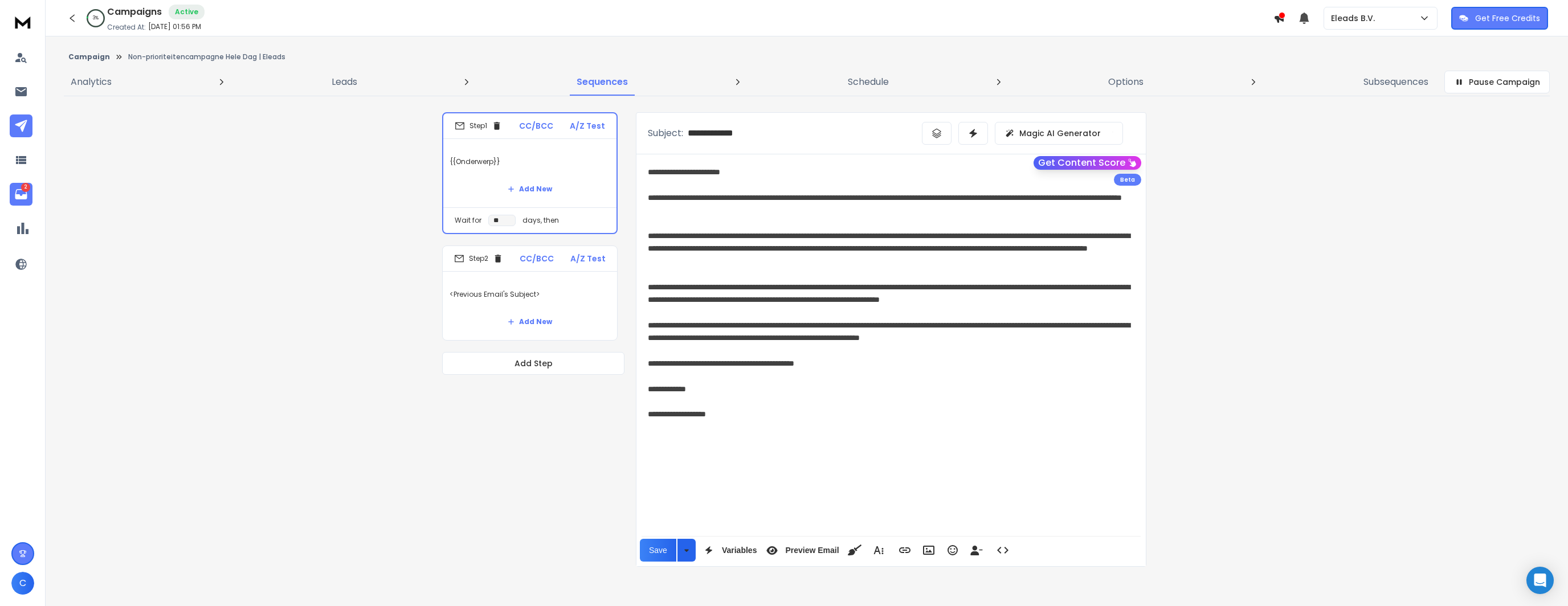
click at [18, 195] on icon at bounding box center [20, 194] width 12 height 10
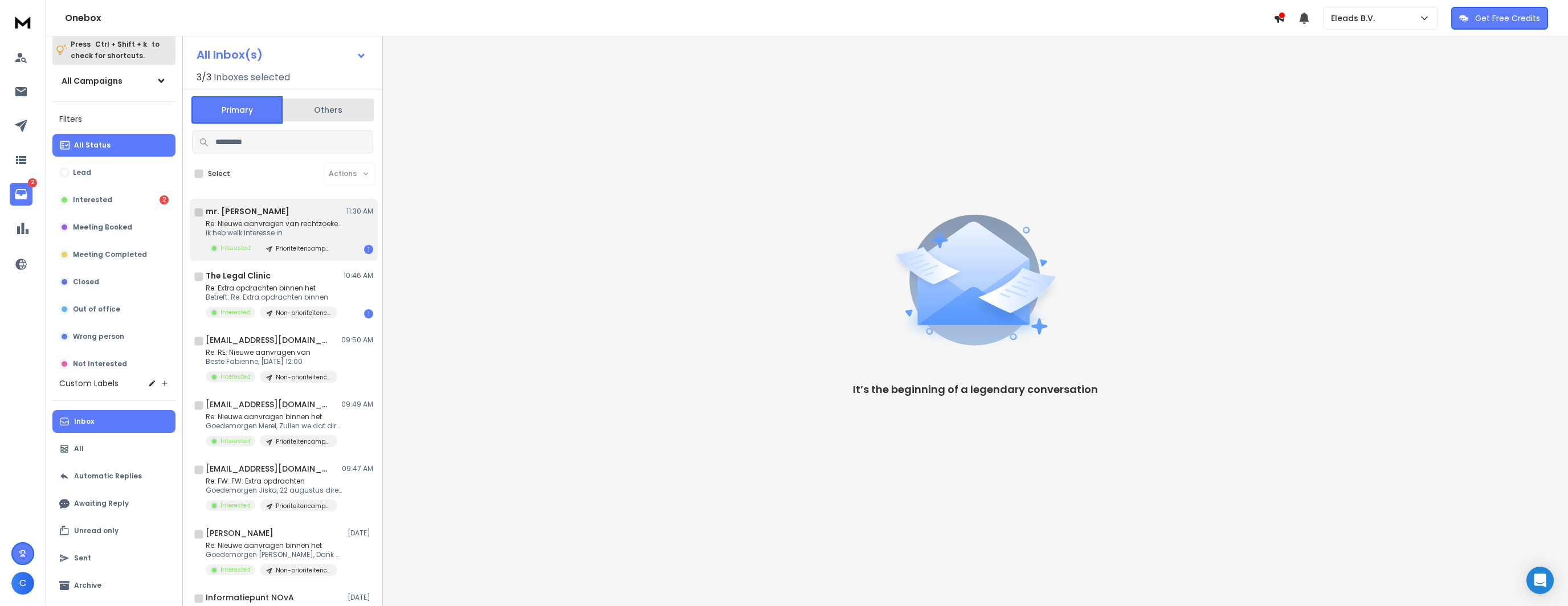
click at [312, 228] on p "ik heb welk interesse in" at bounding box center [274, 233] width 137 height 9
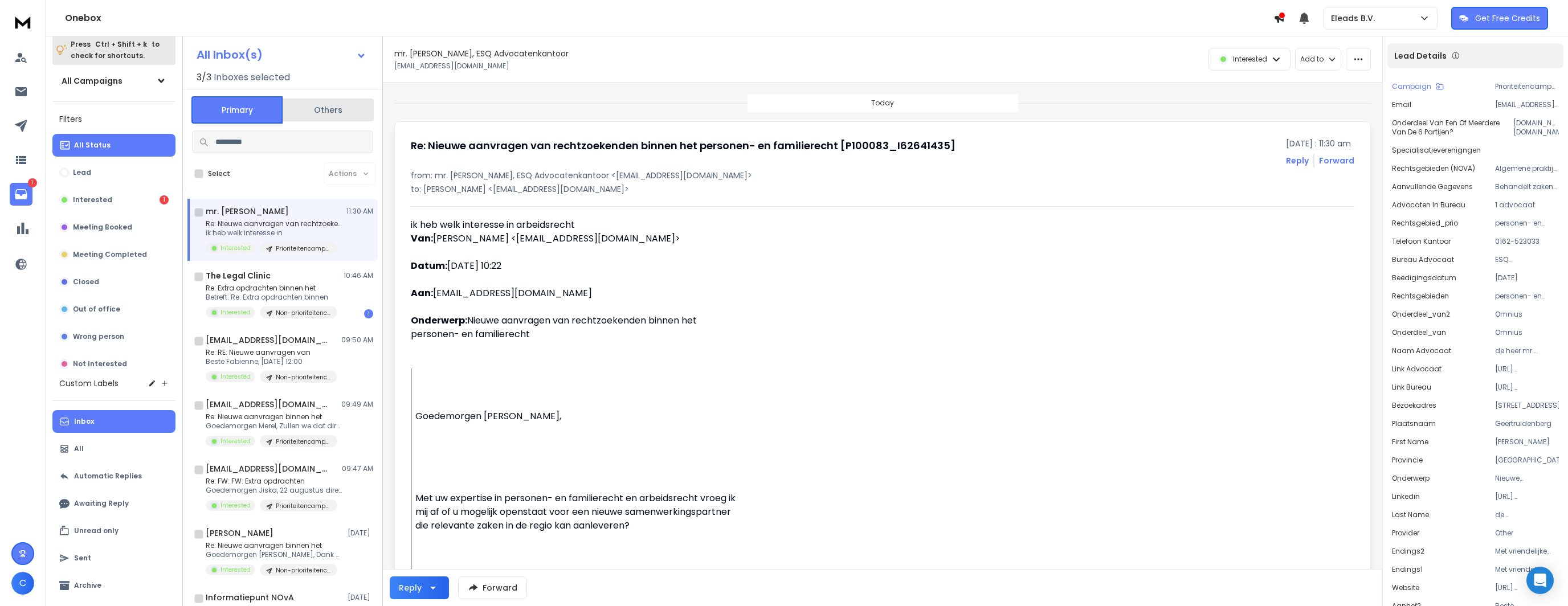
click at [305, 234] on p "ik heb welk interesse in" at bounding box center [274, 233] width 137 height 9
click at [1363, 64] on button "button" at bounding box center [1358, 59] width 25 height 23
click at [1352, 83] on div "Mark as unread" at bounding box center [1322, 85] width 76 height 12
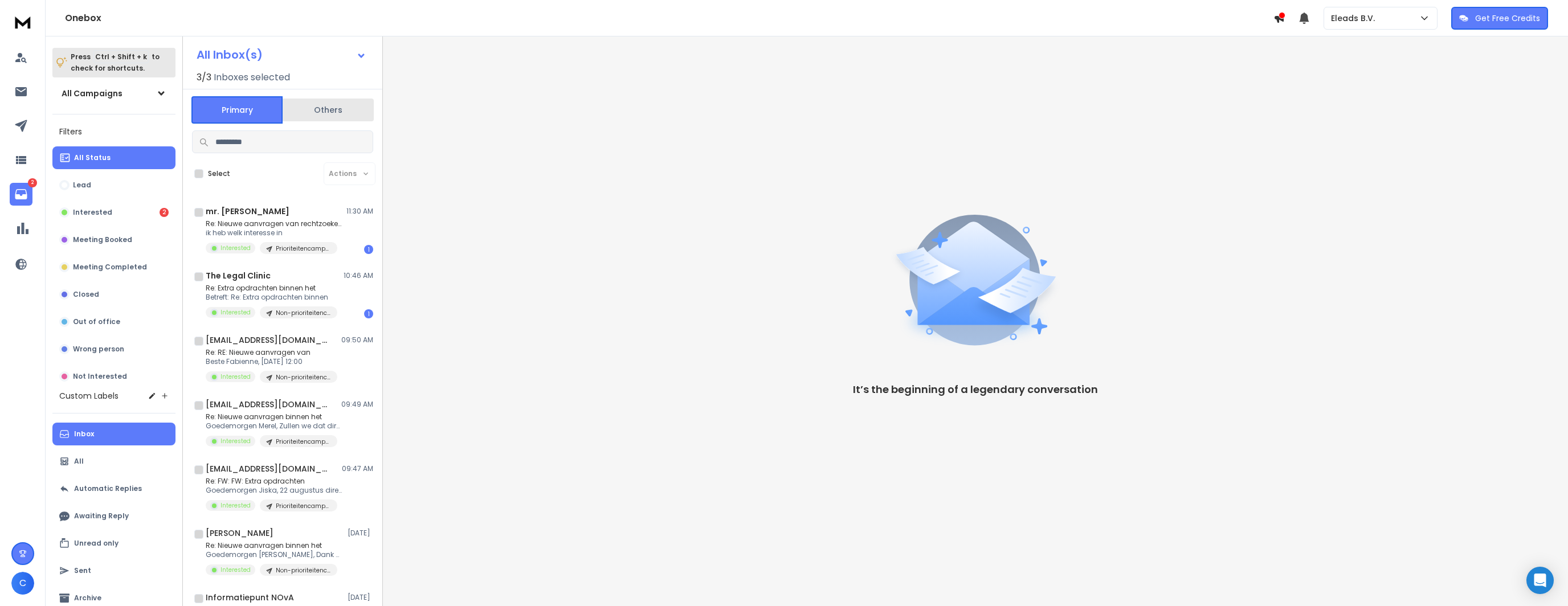
click at [535, 216] on div "It’s the beginning of a legendary conversation" at bounding box center [976, 293] width 1185 height 515
click at [23, 233] on icon at bounding box center [23, 228] width 12 height 12
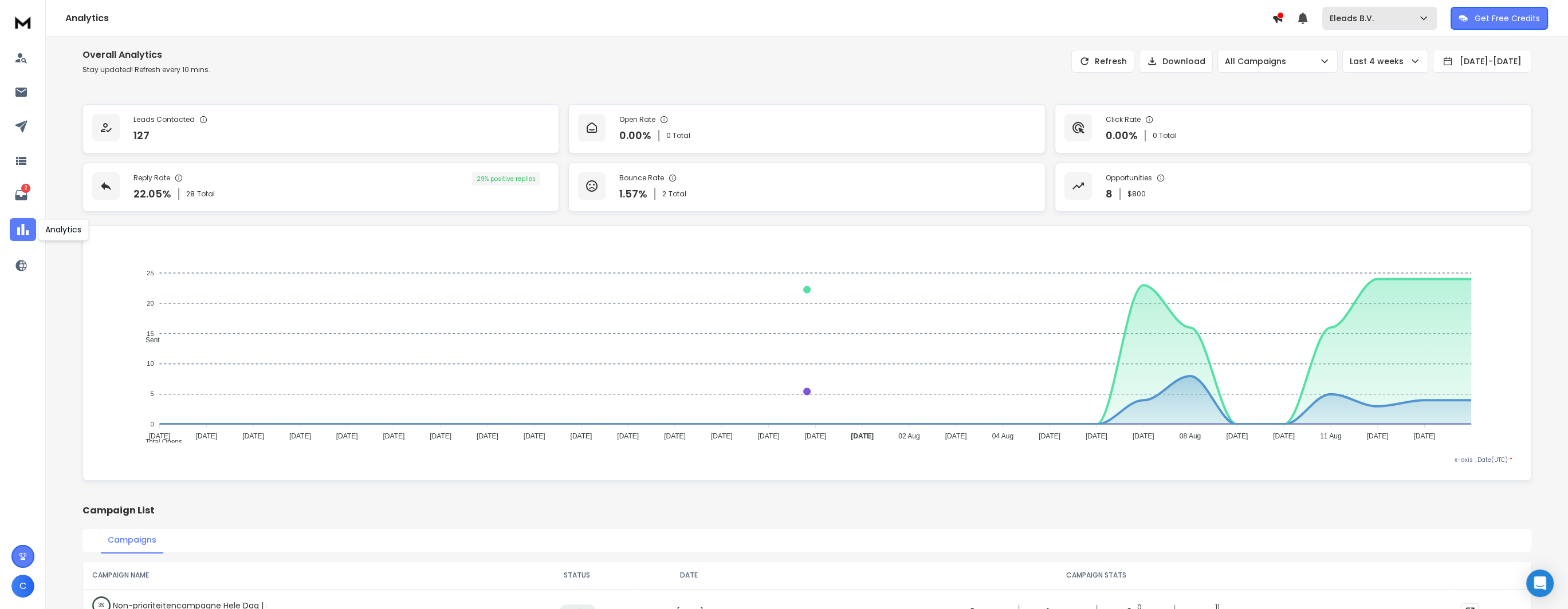
click at [1384, 16] on div "Eleads B.V." at bounding box center [1379, 18] width 100 height 12
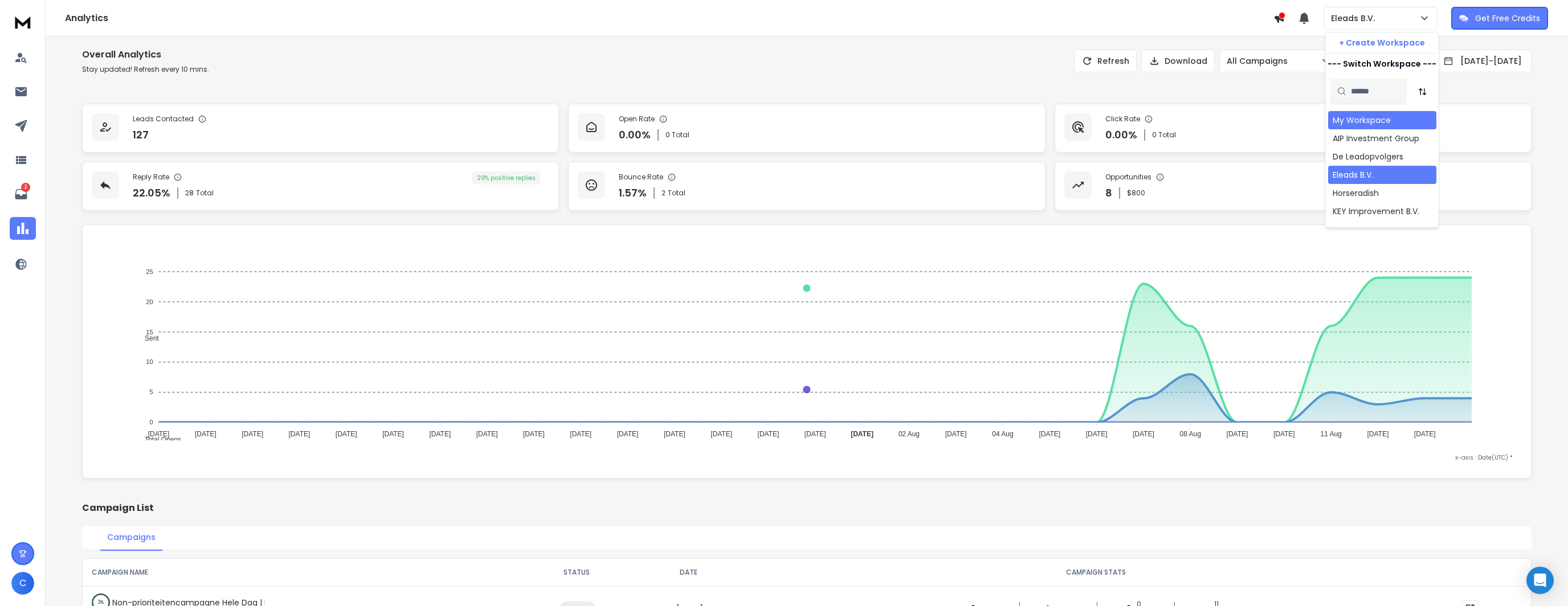
click at [1343, 110] on div "My Workspace AIP Investment Group De Leadopvolgers Eleads B.V. Horseradish KEY …" at bounding box center [1381, 168] width 113 height 118
click at [1340, 116] on div "My Workspace" at bounding box center [1362, 120] width 58 height 12
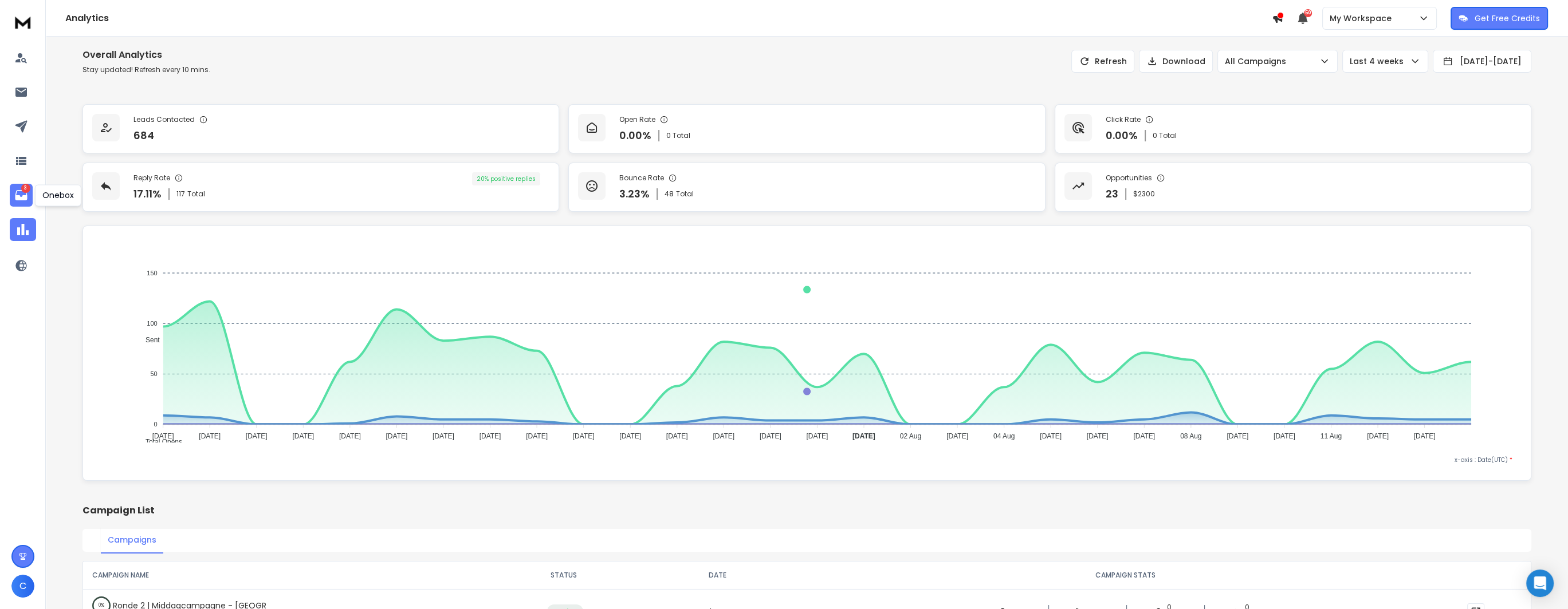
click at [15, 192] on icon at bounding box center [21, 195] width 14 height 14
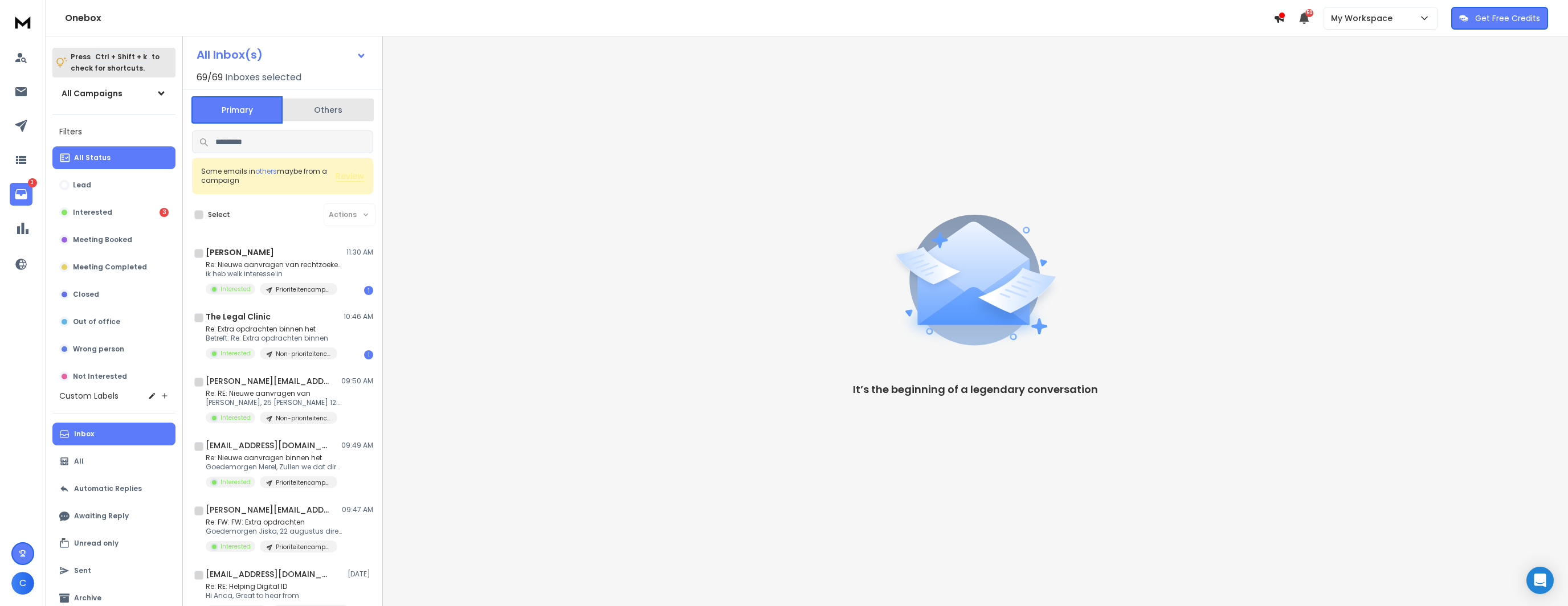
click at [301, 119] on button "Others" at bounding box center [327, 110] width 91 height 25
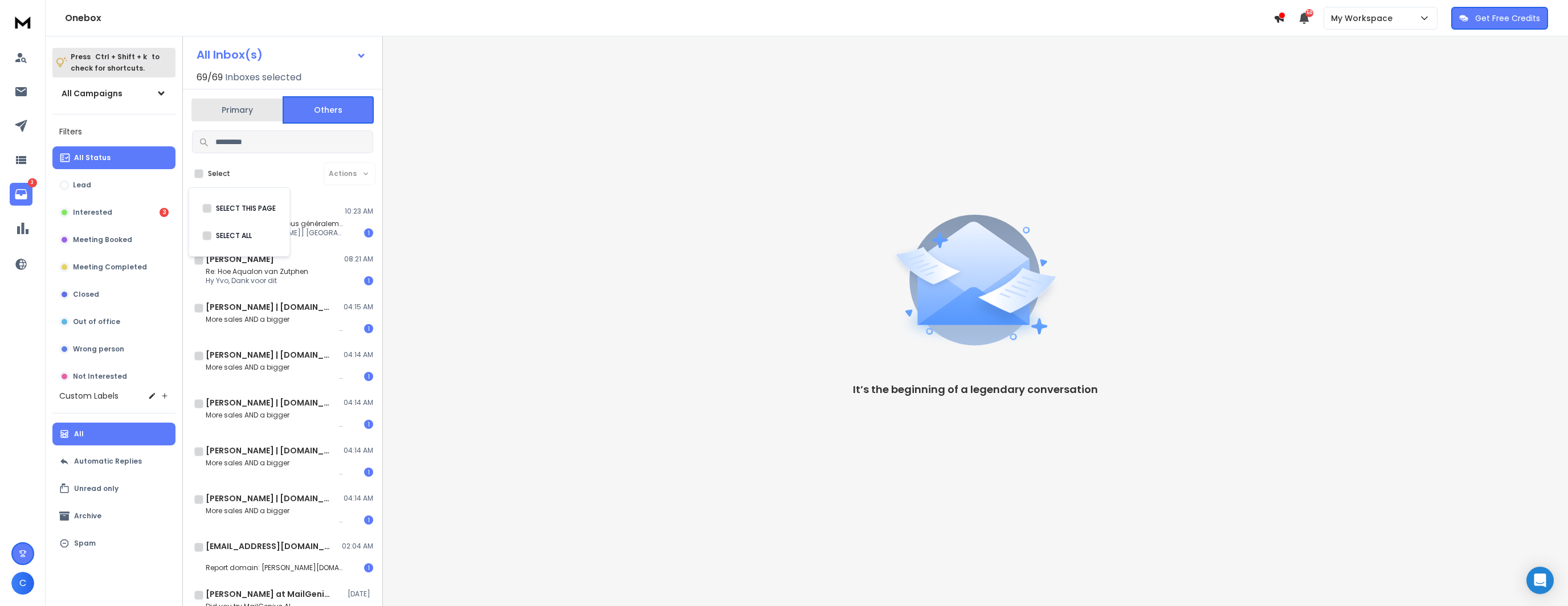
click at [287, 220] on div "SELECT THIS PAGE SELECT ALL" at bounding box center [238, 222] width 102 height 69
click at [306, 215] on div "Agnes Perdigon 10:23 AM" at bounding box center [289, 211] width 168 height 12
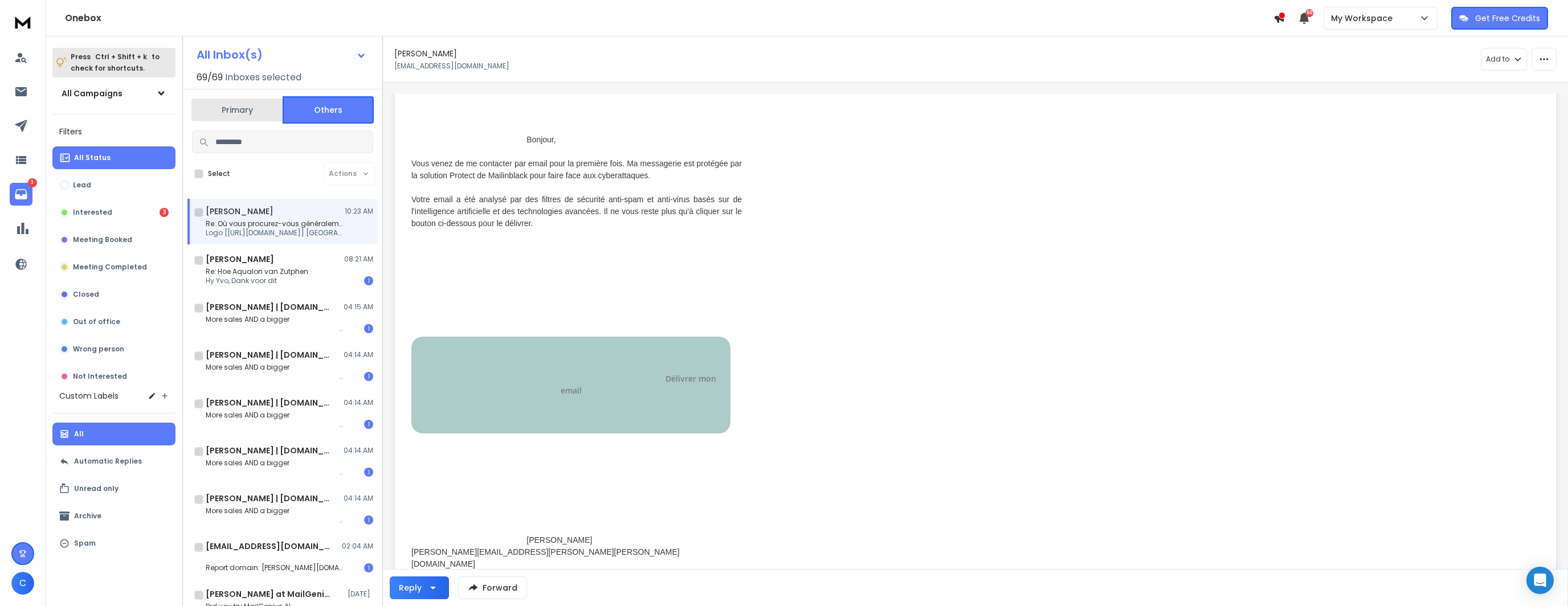
scroll to position [342, 0]
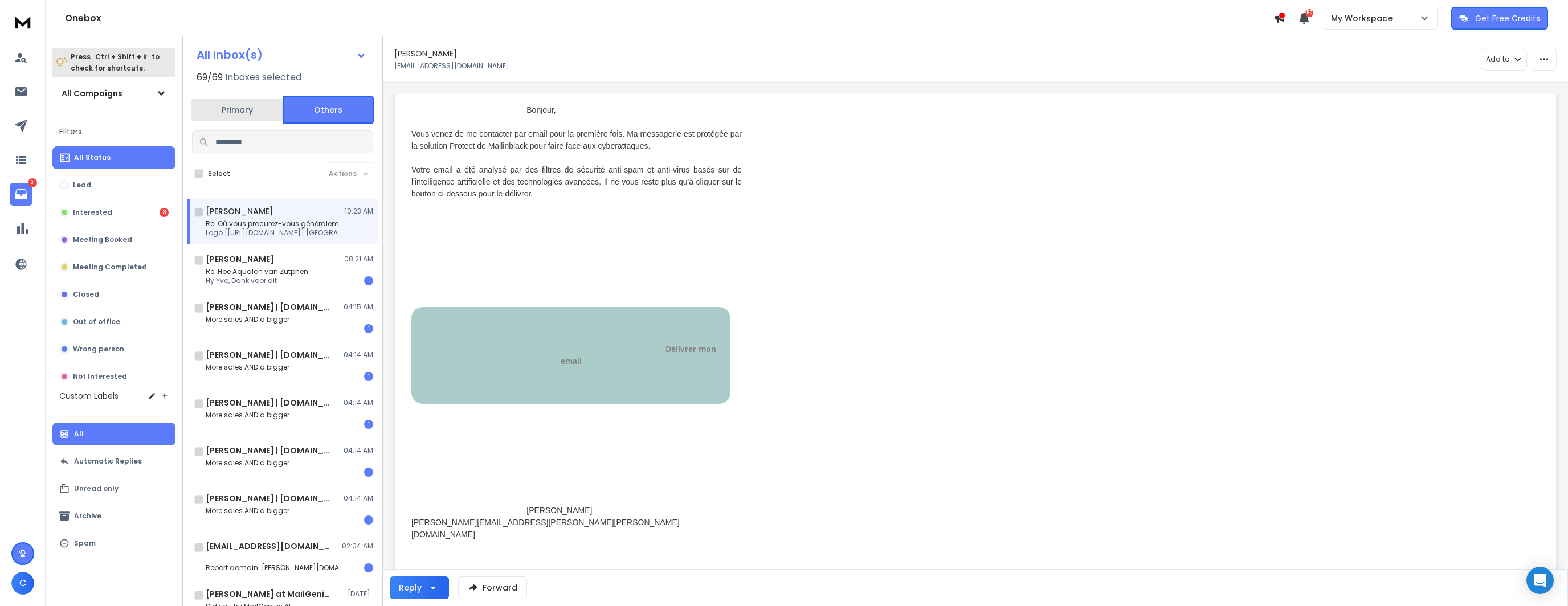
click at [631, 364] on link "Délivrer mon email" at bounding box center [639, 354] width 158 height 23
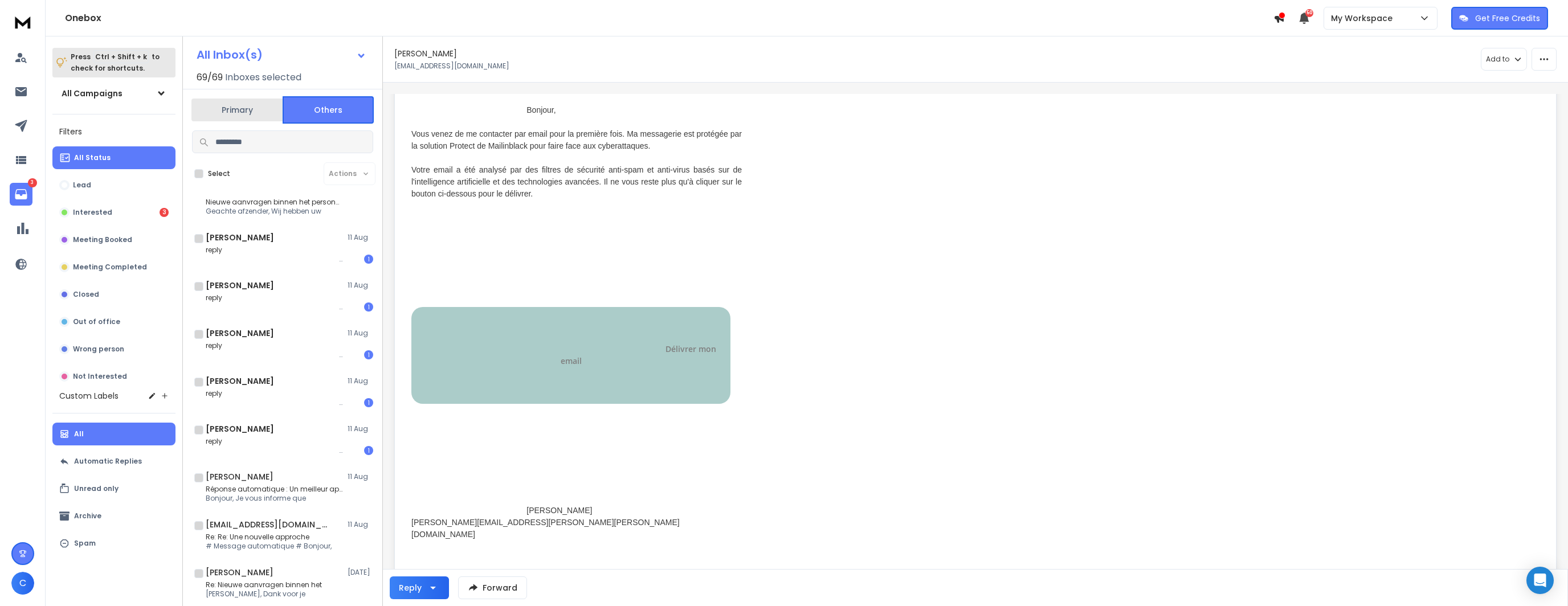
scroll to position [740, 0]
click at [280, 488] on p "Réponse automatique : Un meilleur approvisionnement" at bounding box center [274, 488] width 137 height 9
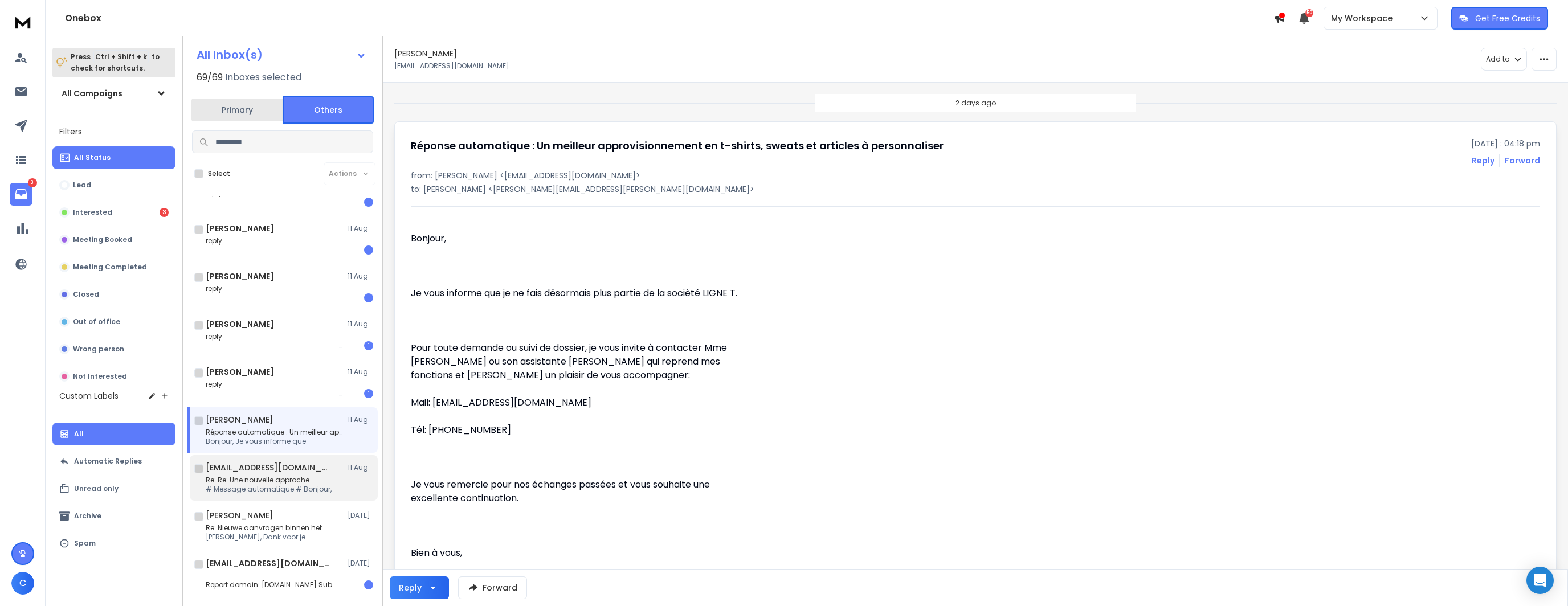
scroll to position [798, 0]
